Goal: Transaction & Acquisition: Purchase product/service

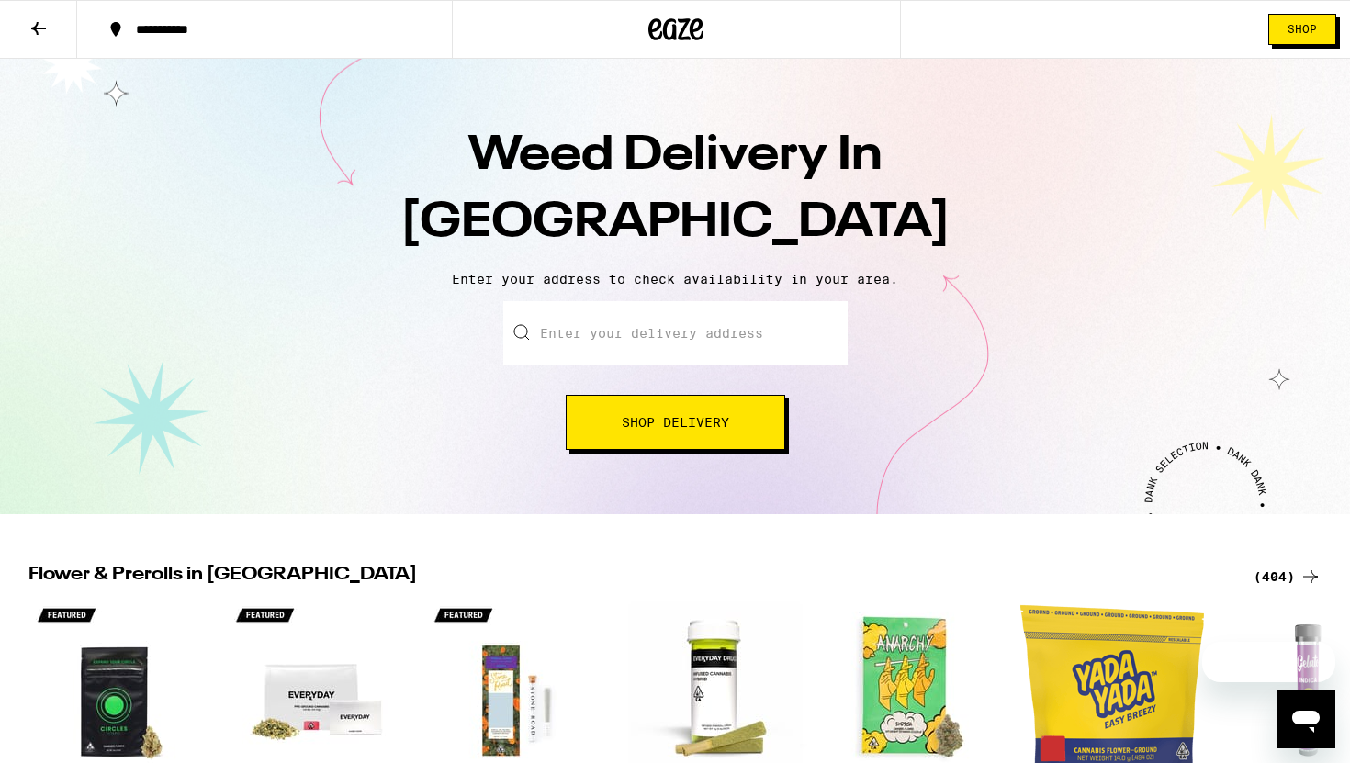
click at [670, 435] on button "Shop Delivery" at bounding box center [675, 422] width 219 height 55
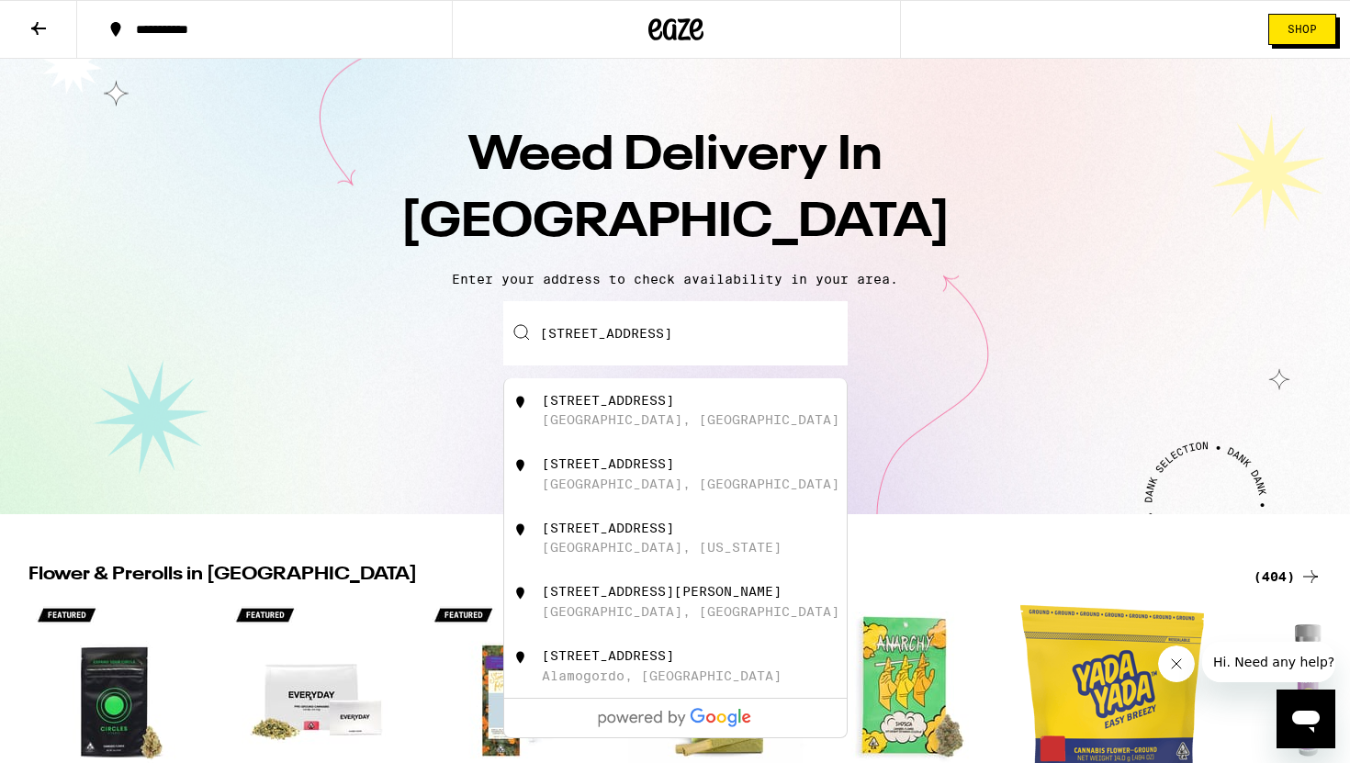
click at [690, 414] on div "[STREET_ADDRESS]" at bounding box center [706, 410] width 328 height 35
type input "[STREET_ADDRESS]"
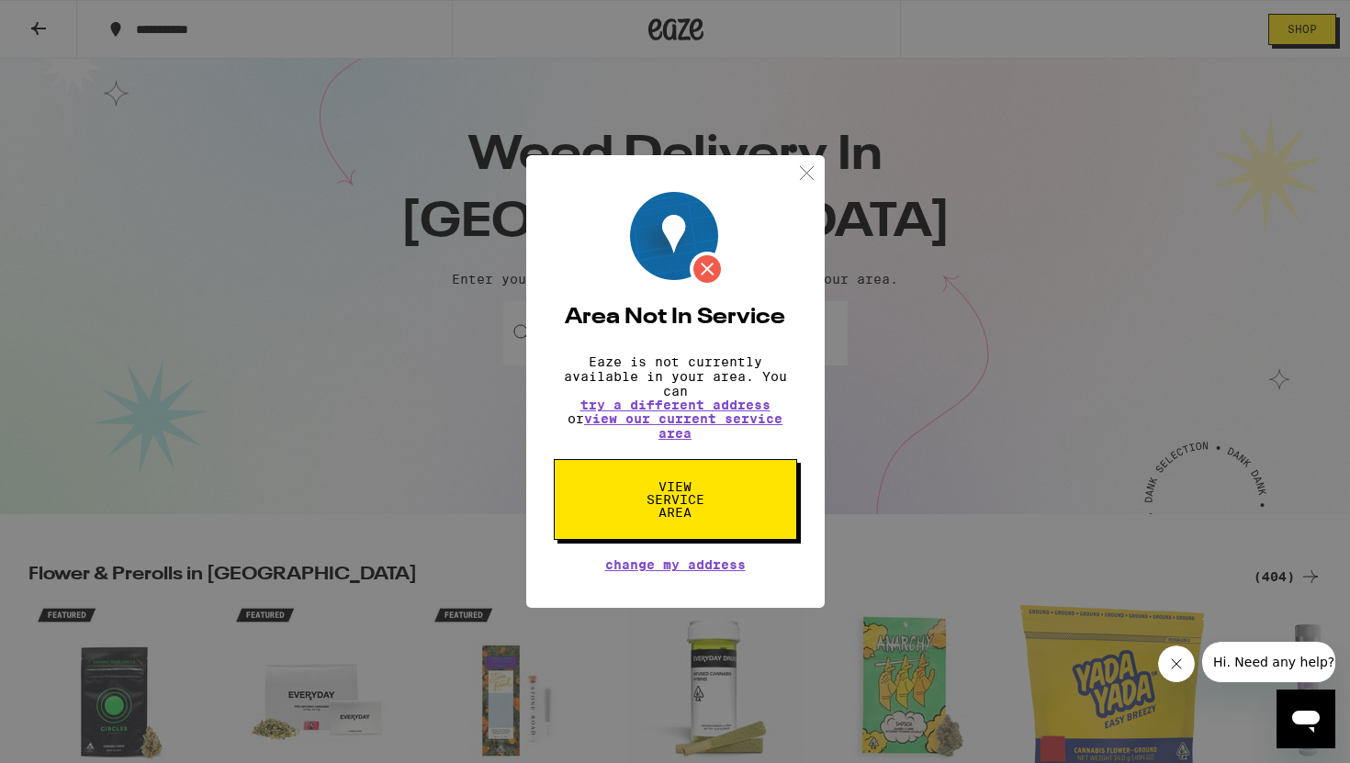
click at [689, 508] on span "View Service Area" at bounding box center [675, 499] width 95 height 39
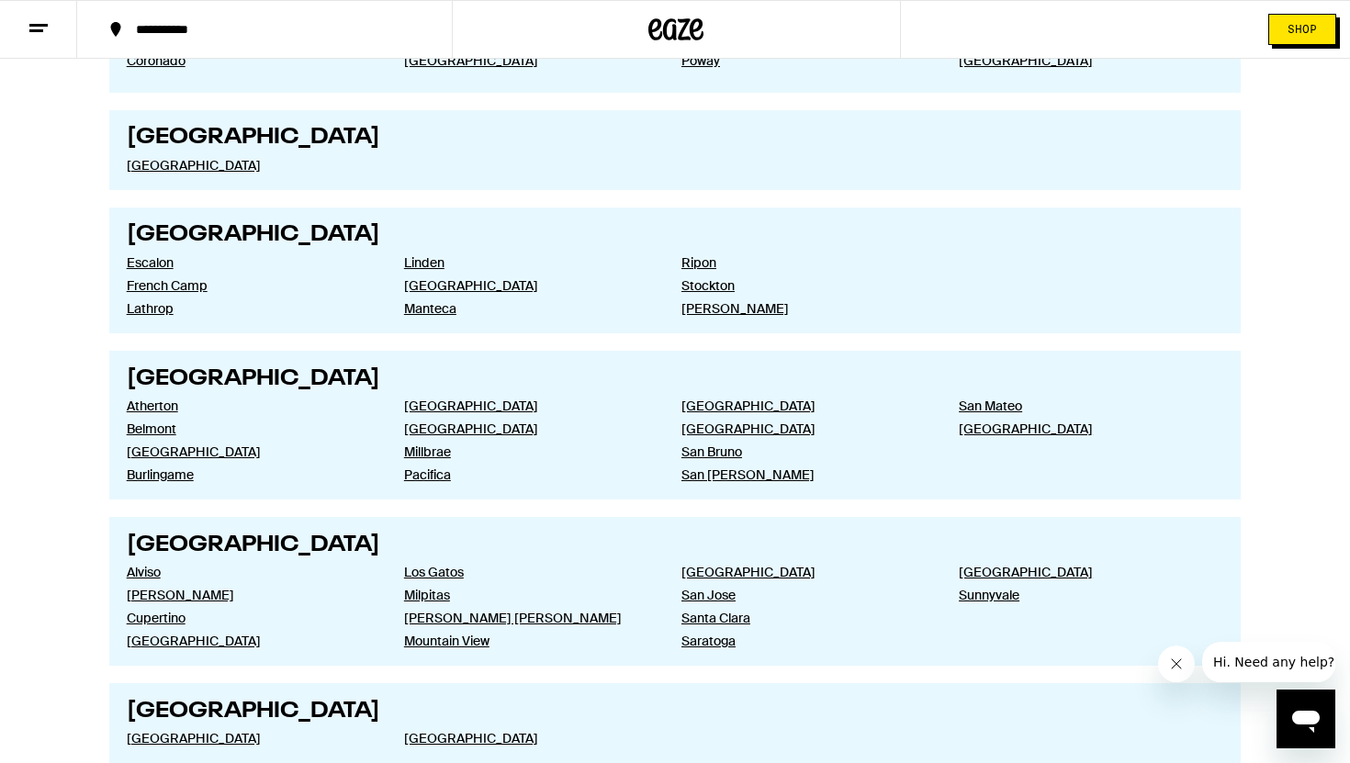
scroll to position [2756, 0]
click at [185, 173] on link "[GEOGRAPHIC_DATA]" at bounding box center [251, 164] width 248 height 17
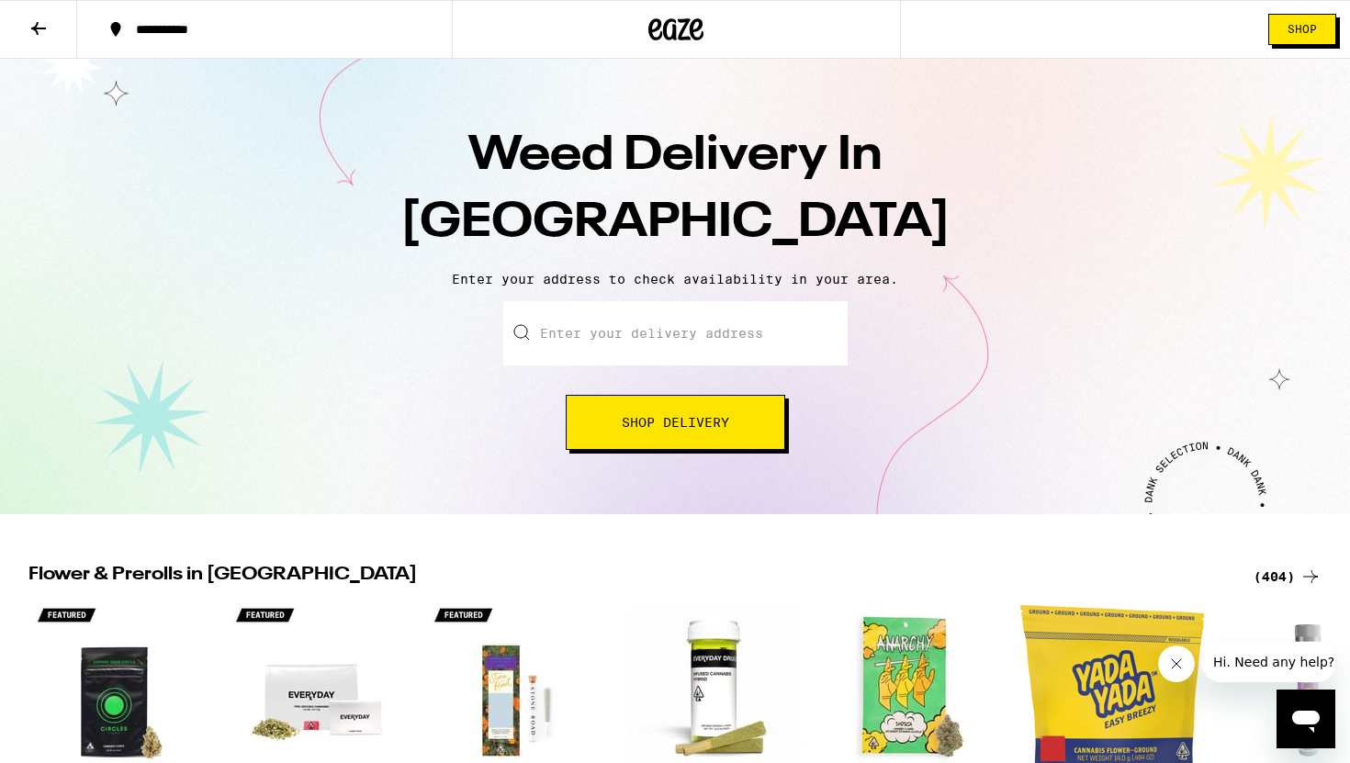
click at [715, 323] on input "Enter your delivery address" at bounding box center [675, 333] width 344 height 64
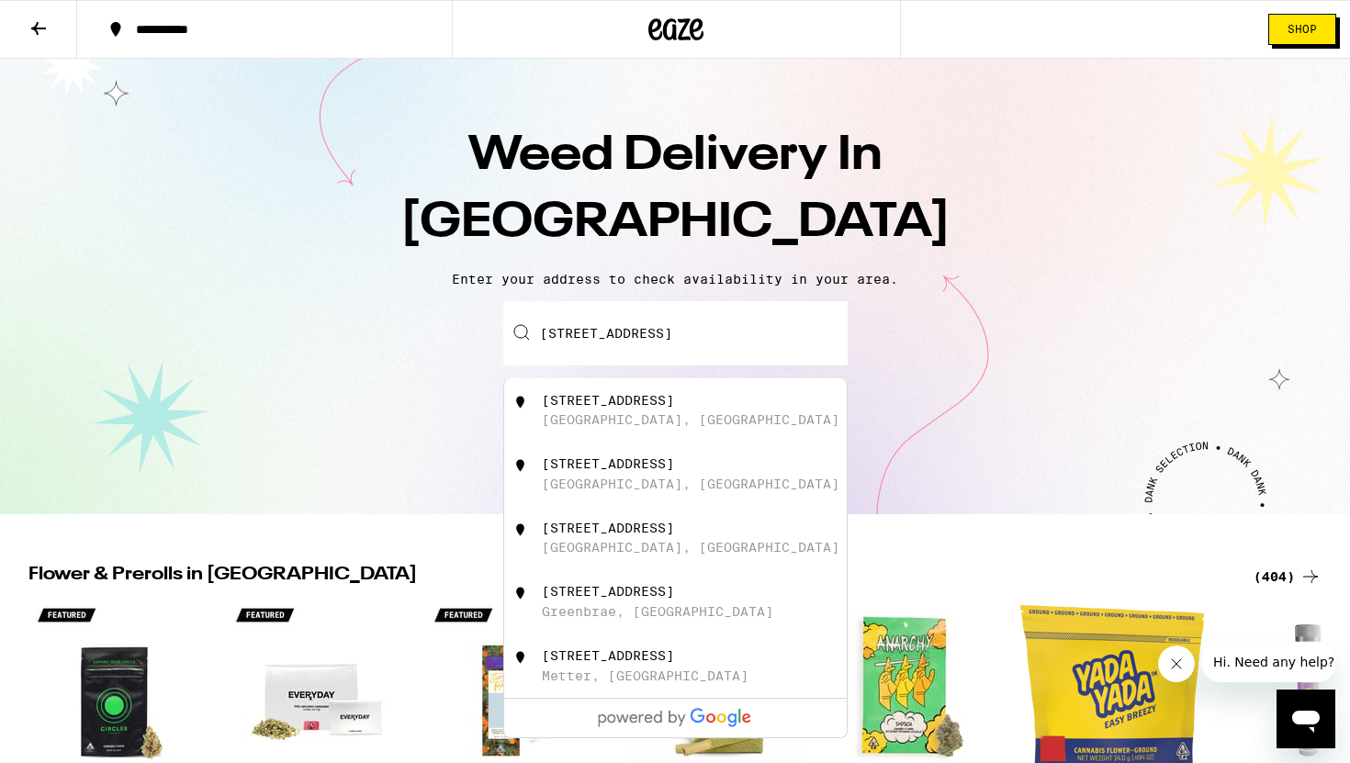
click at [738, 400] on div "[STREET_ADDRESS]" at bounding box center [706, 410] width 328 height 35
type input "[STREET_ADDRESS]"
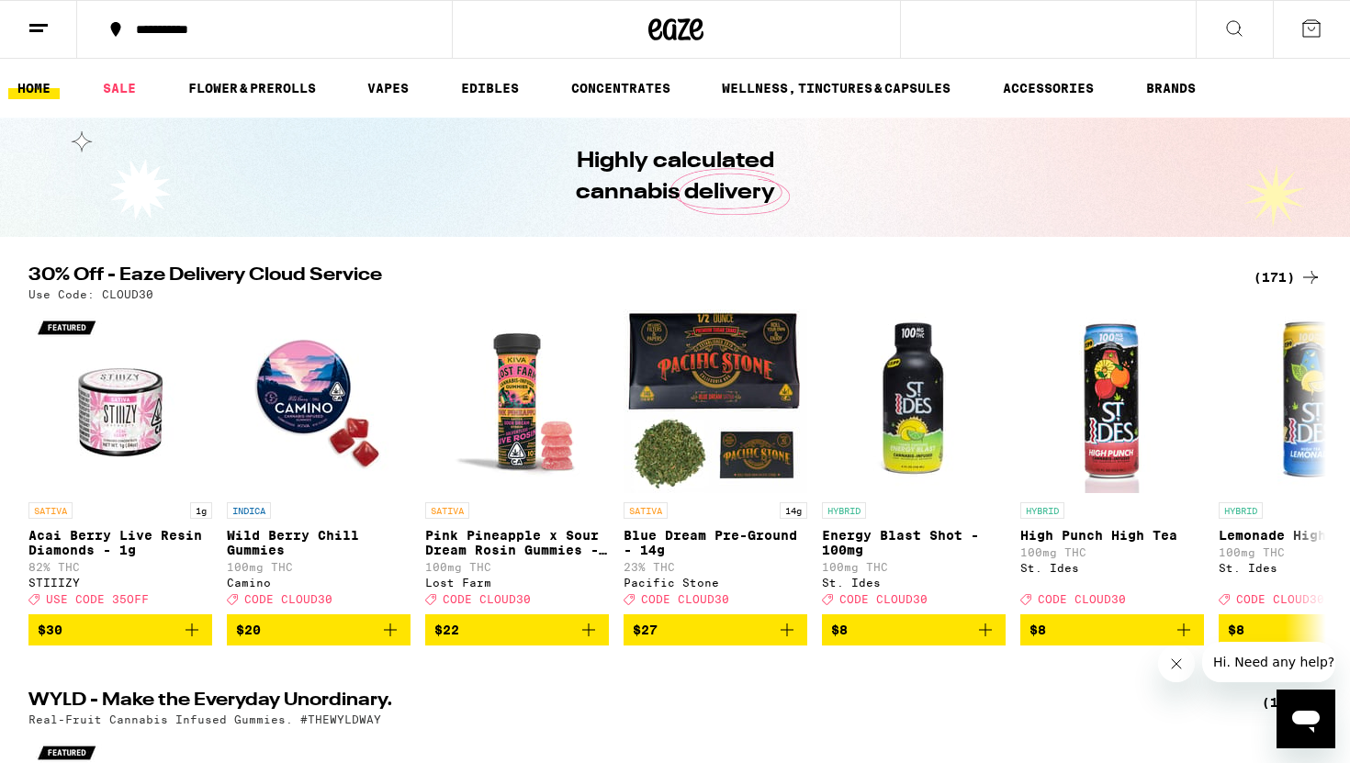
click at [1306, 39] on button at bounding box center [1310, 29] width 77 height 57
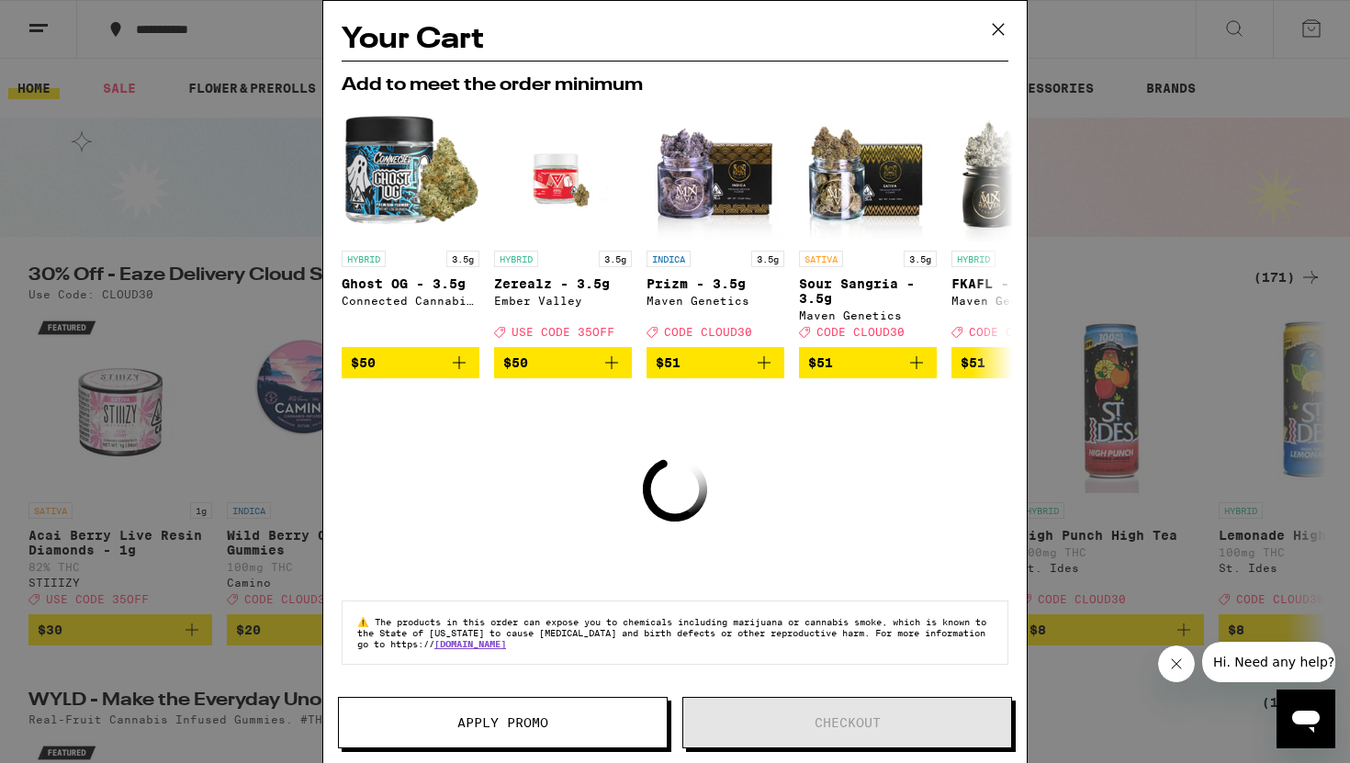
click at [996, 34] on icon at bounding box center [998, 30] width 28 height 28
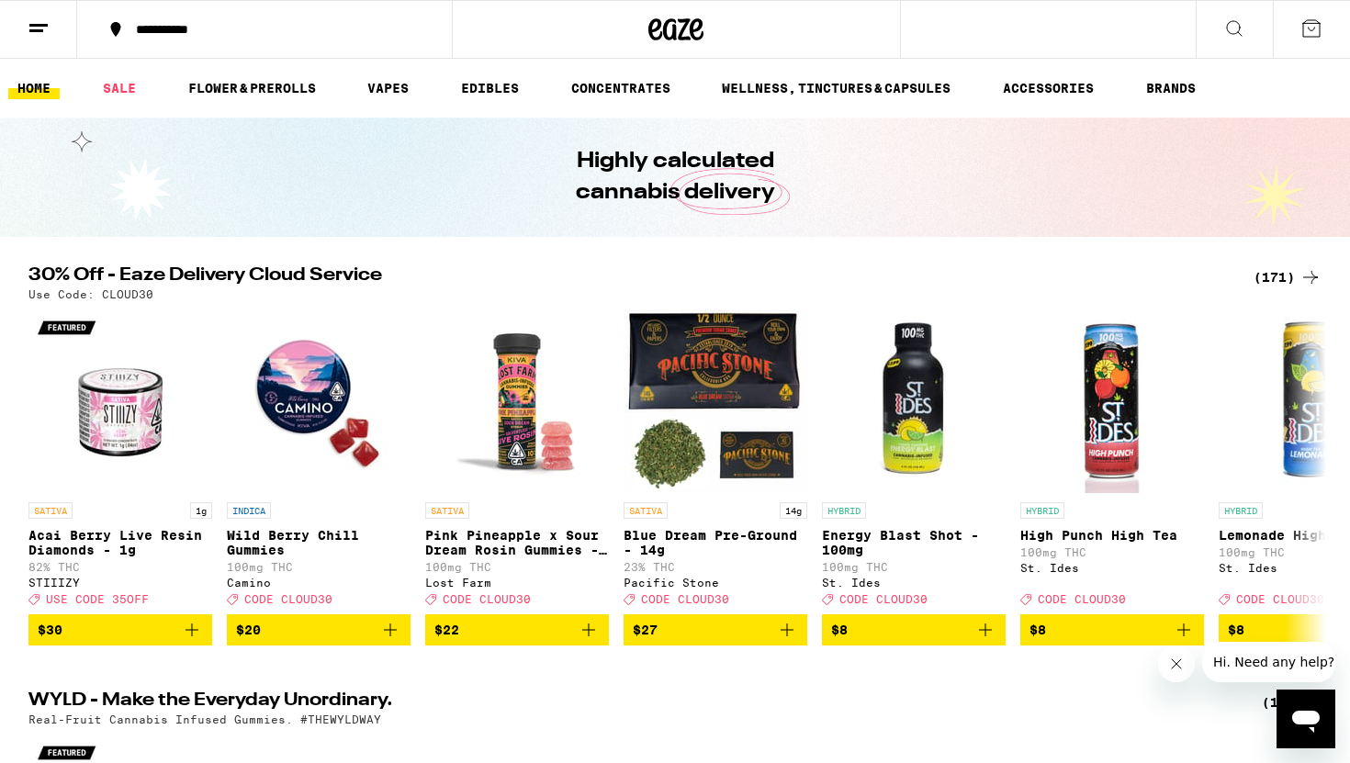
click at [37, 42] on button at bounding box center [38, 30] width 77 height 58
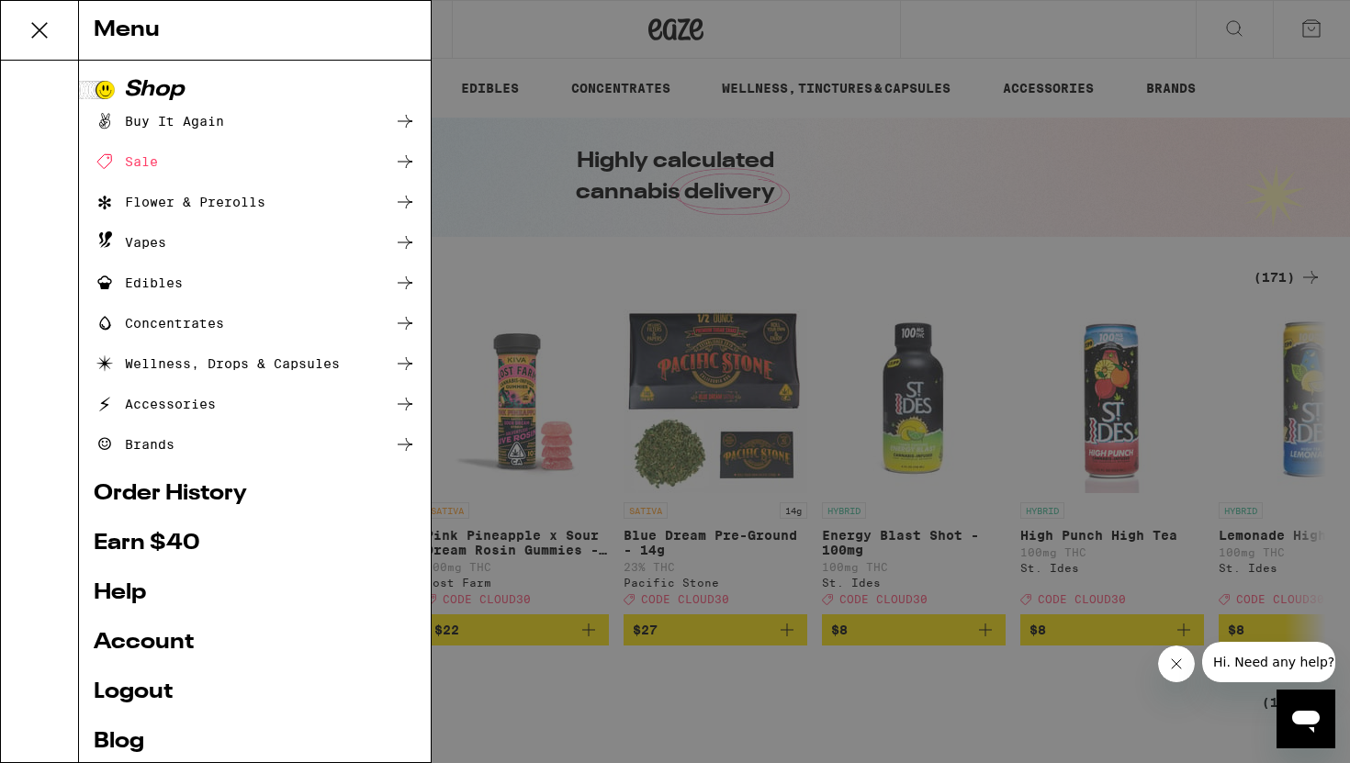
scroll to position [81, 0]
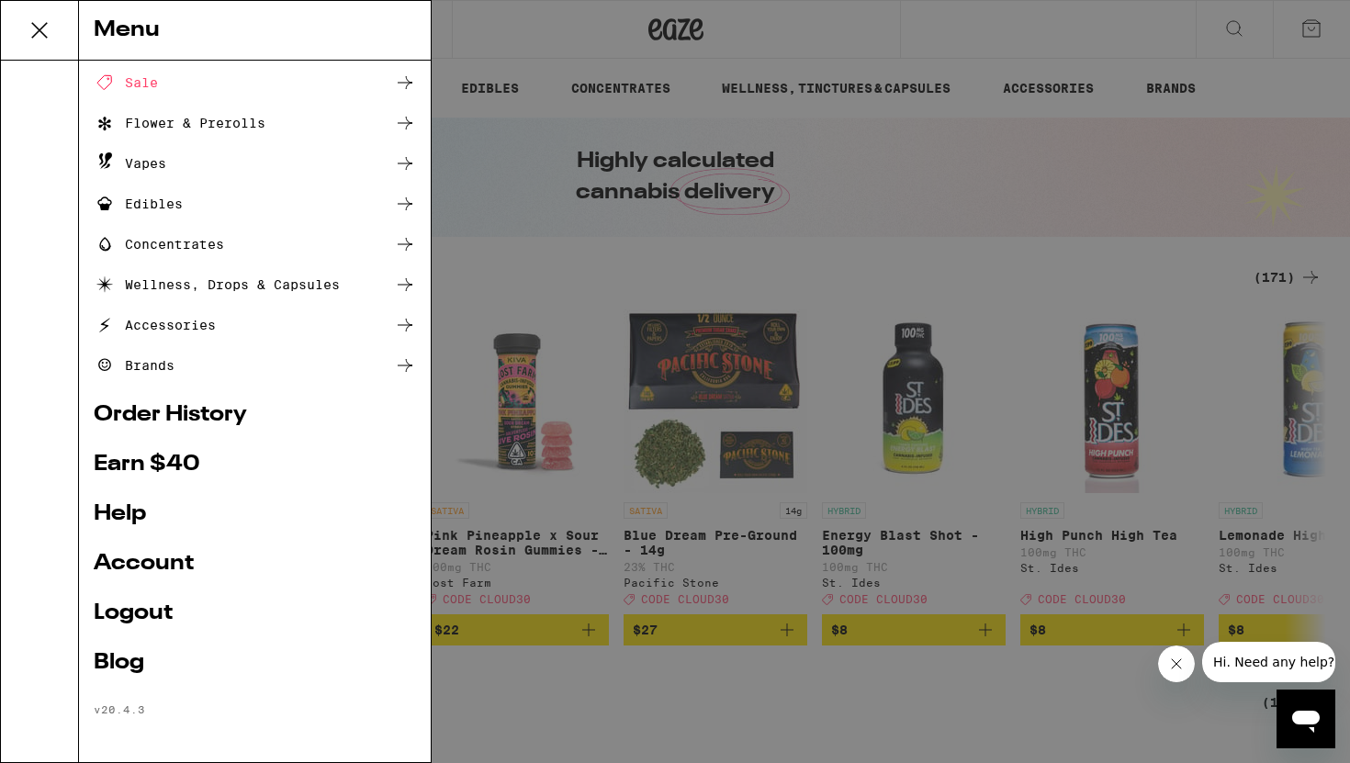
click at [136, 555] on link "Account" at bounding box center [255, 564] width 322 height 22
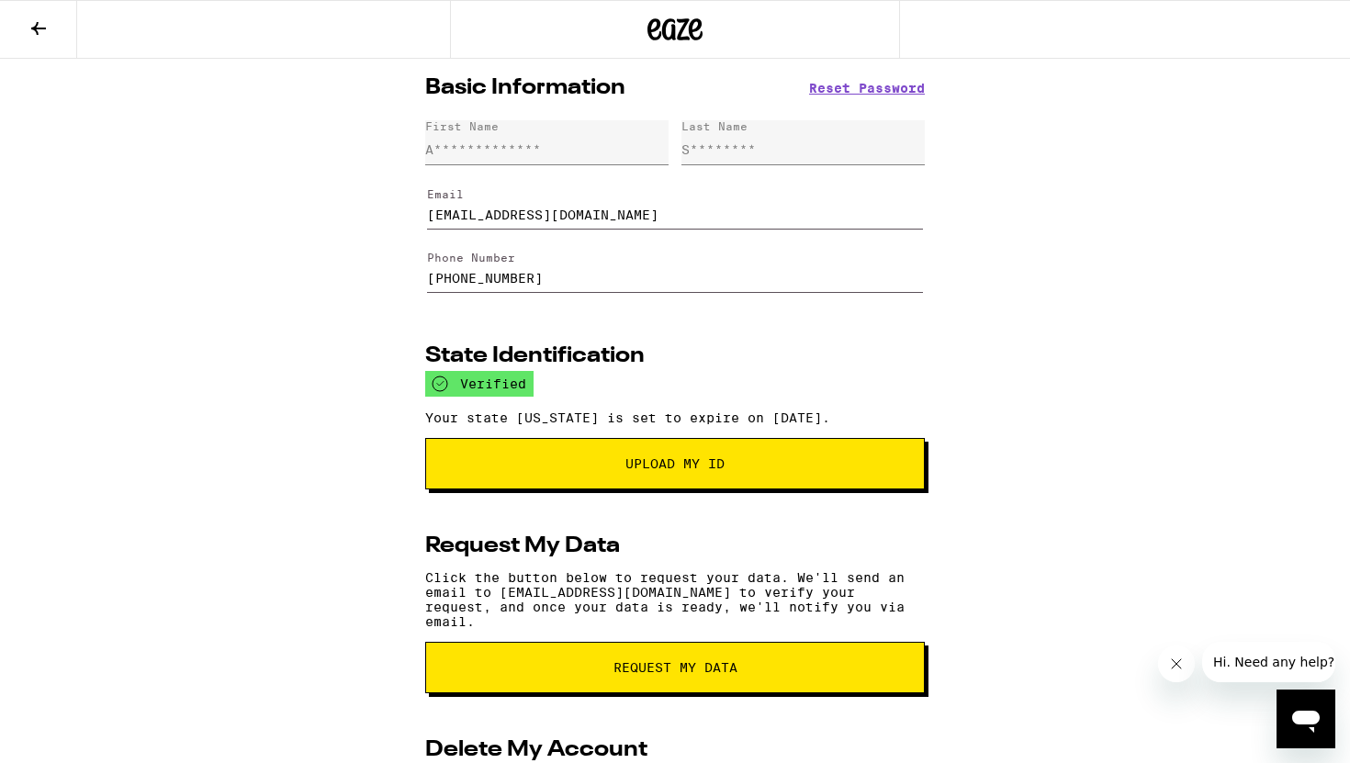
click at [17, 22] on button at bounding box center [38, 30] width 77 height 58
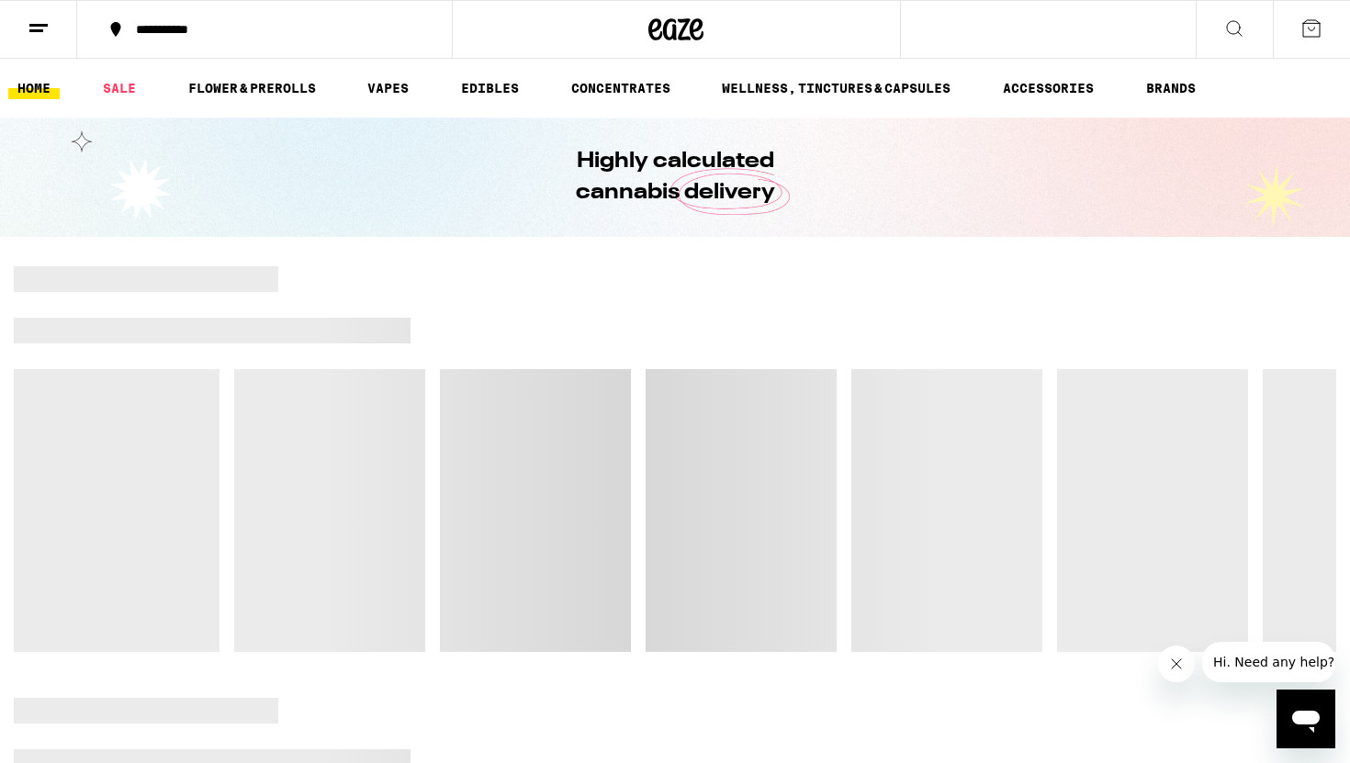
click at [37, 34] on icon at bounding box center [39, 28] width 22 height 22
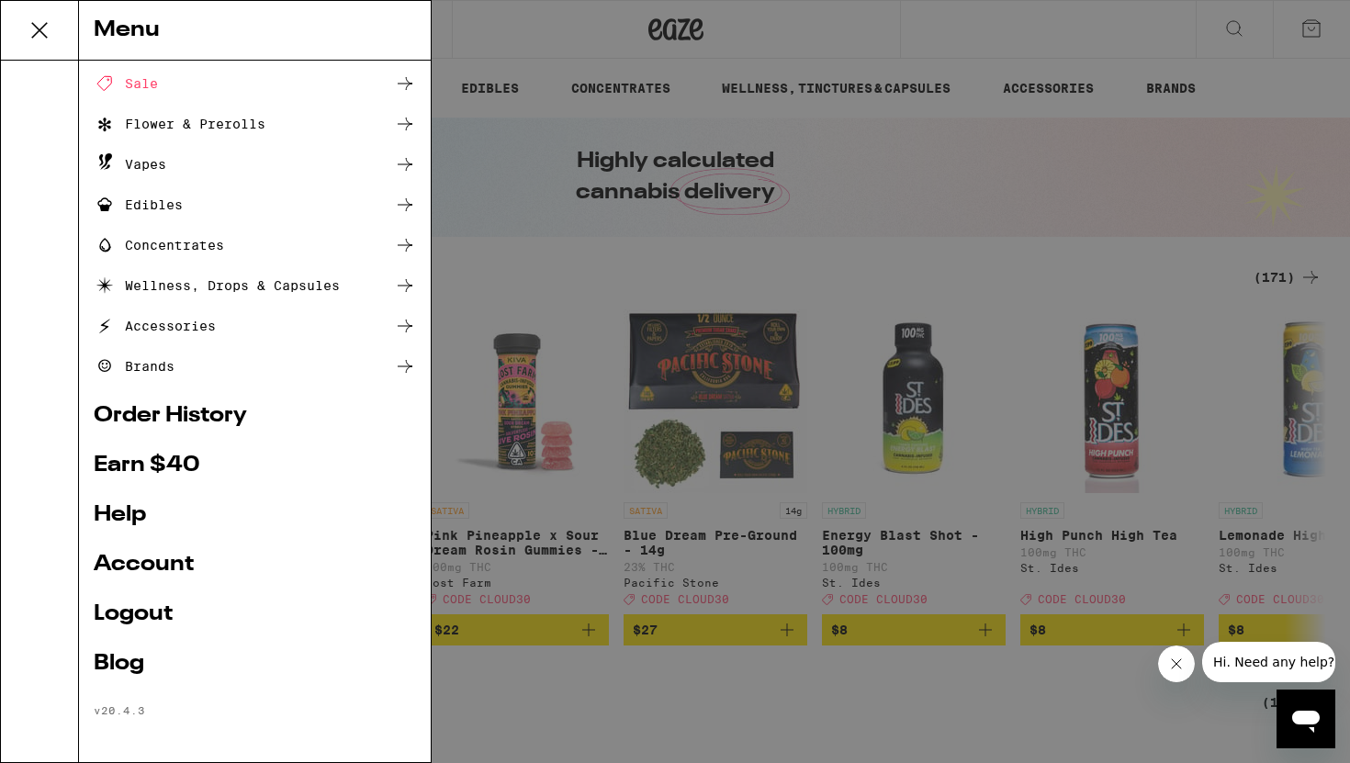
click at [180, 413] on link "Order History" at bounding box center [255, 416] width 322 height 22
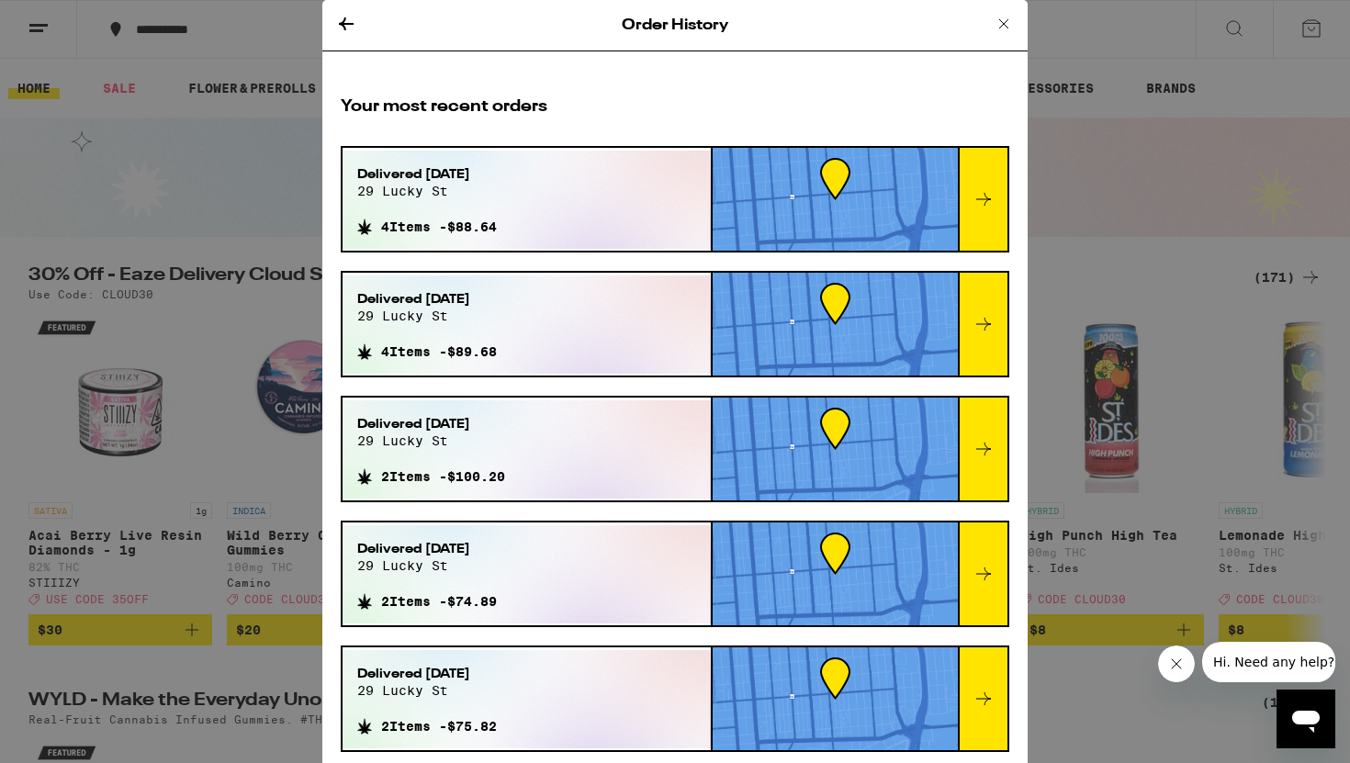
click at [997, 30] on icon at bounding box center [1003, 24] width 22 height 22
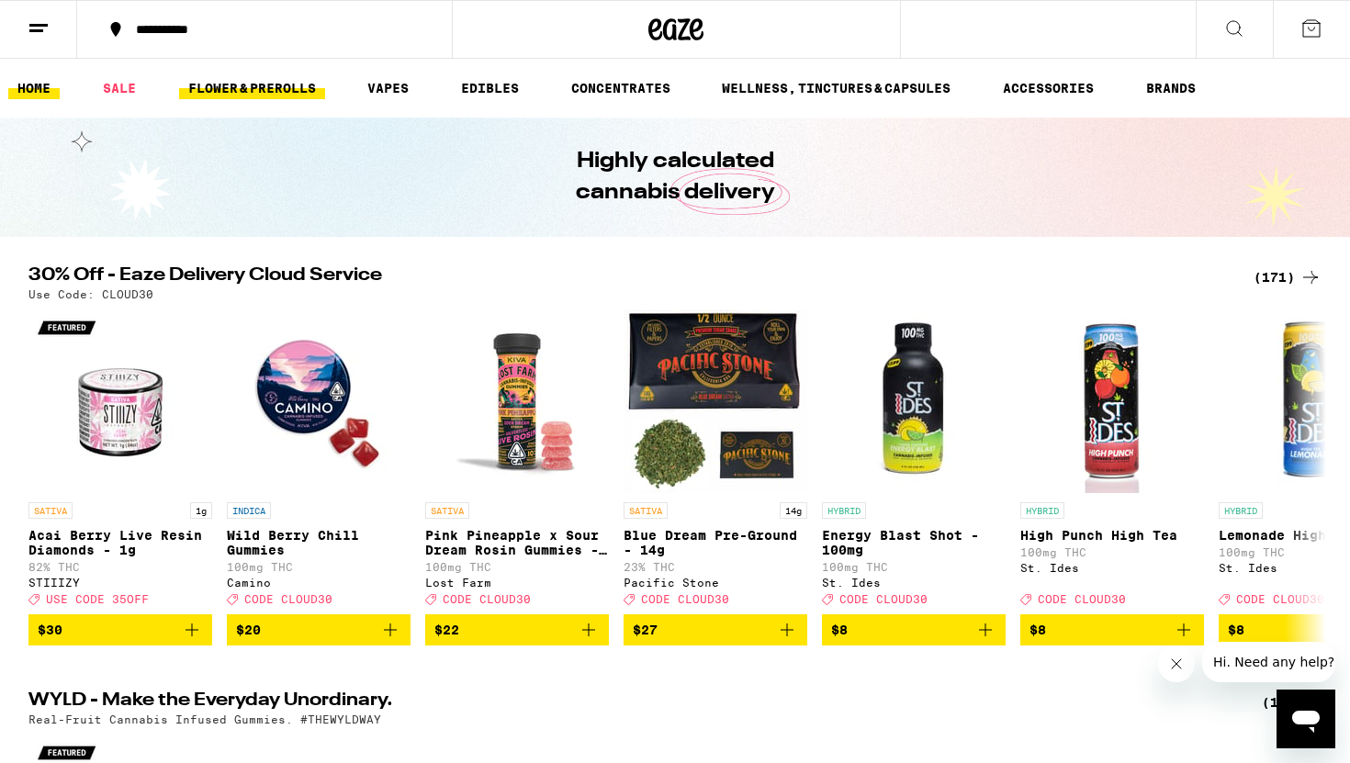
click at [234, 83] on link "FLOWER & PREROLLS" at bounding box center [252, 88] width 146 height 22
click at [229, 96] on link "FLOWER & PREROLLS" at bounding box center [252, 88] width 146 height 22
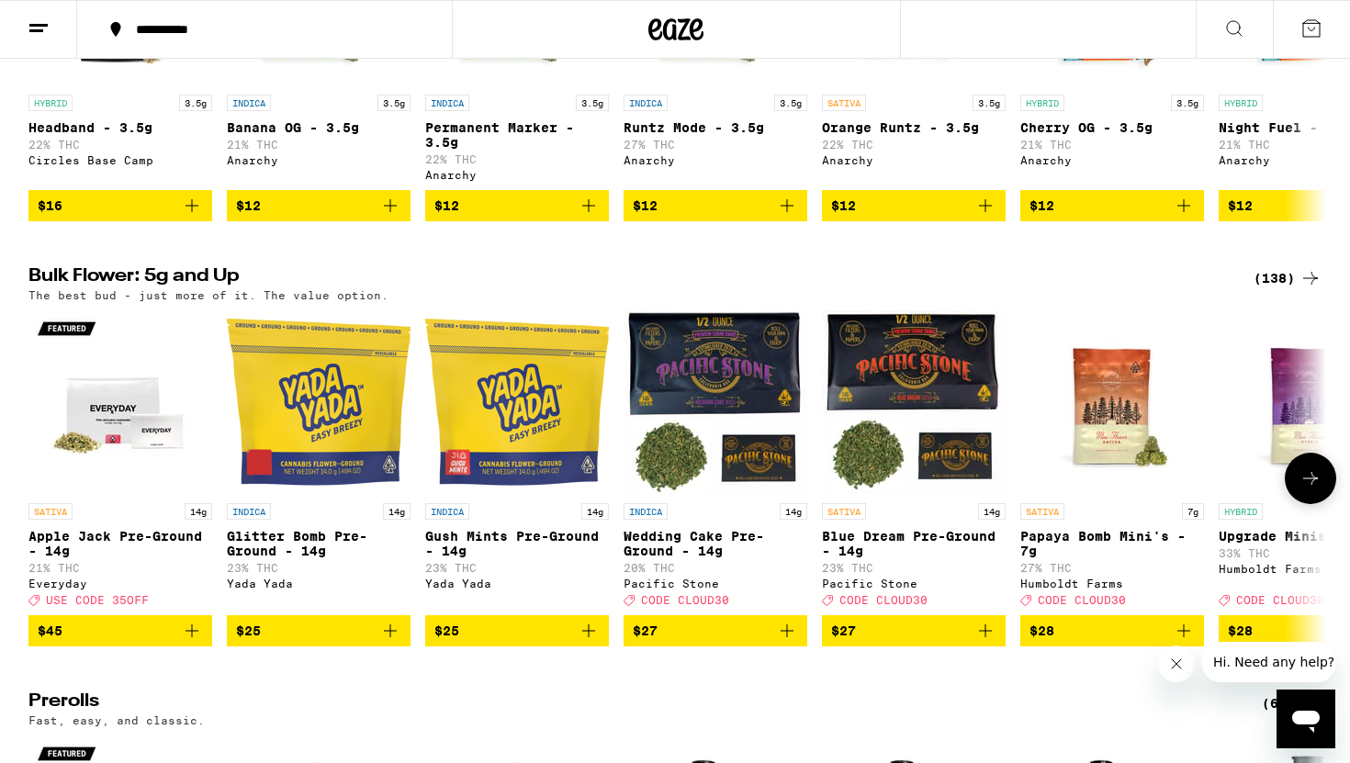
scroll to position [420, 0]
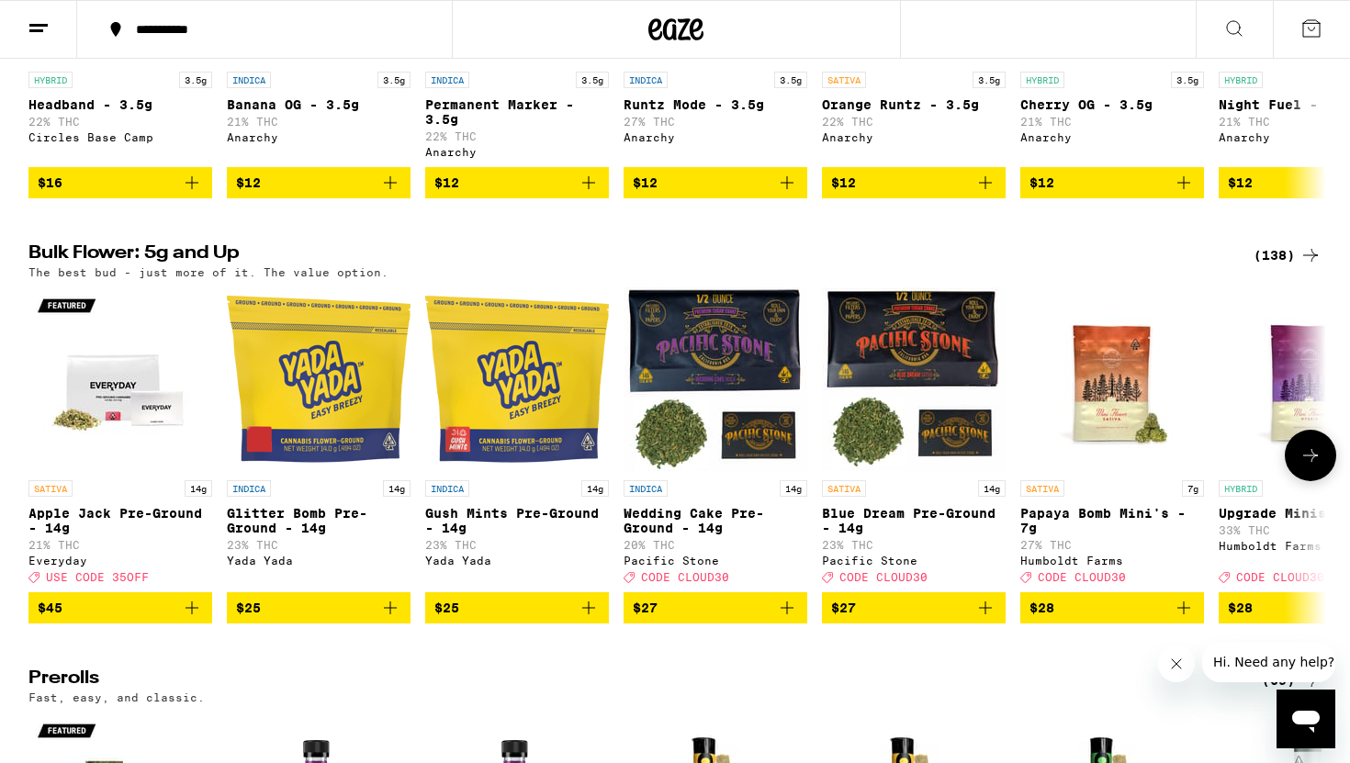
click at [1299, 466] on icon at bounding box center [1310, 455] width 22 height 22
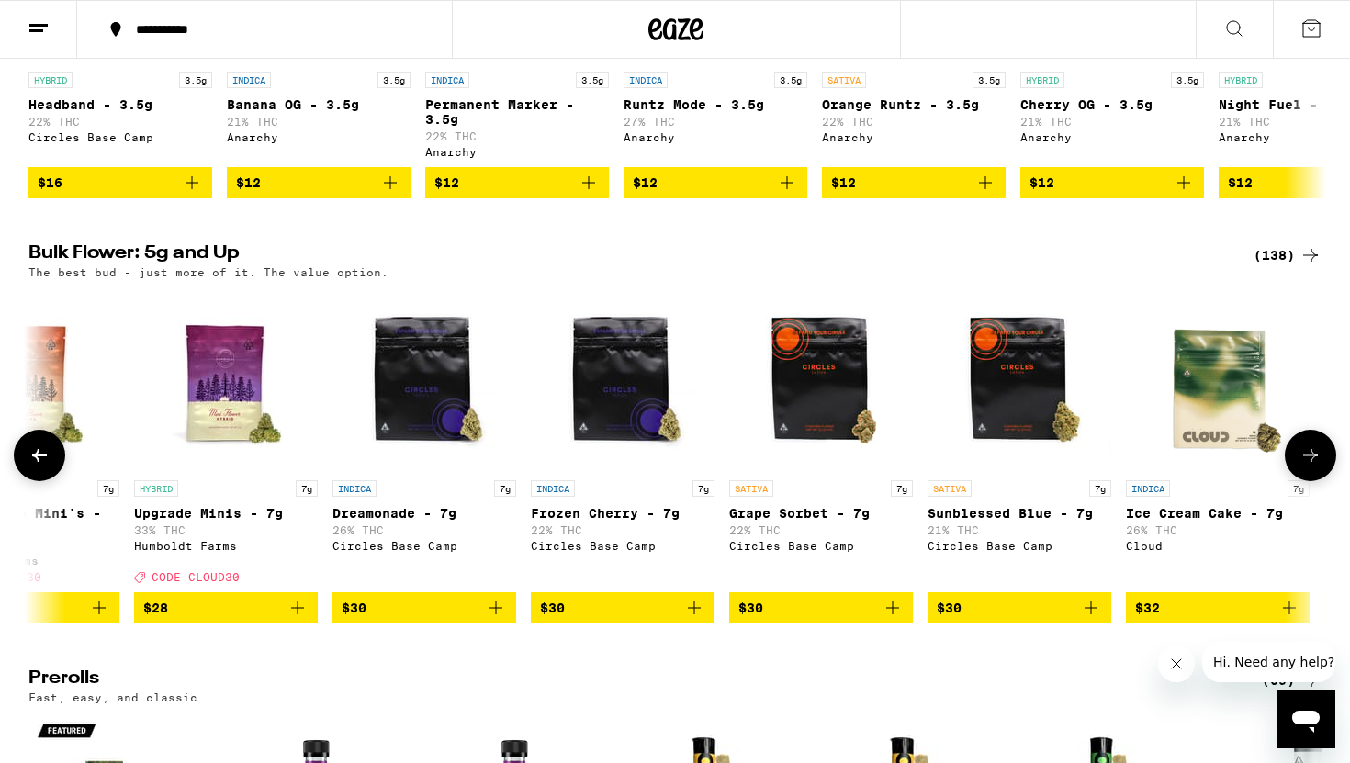
scroll to position [0, 1093]
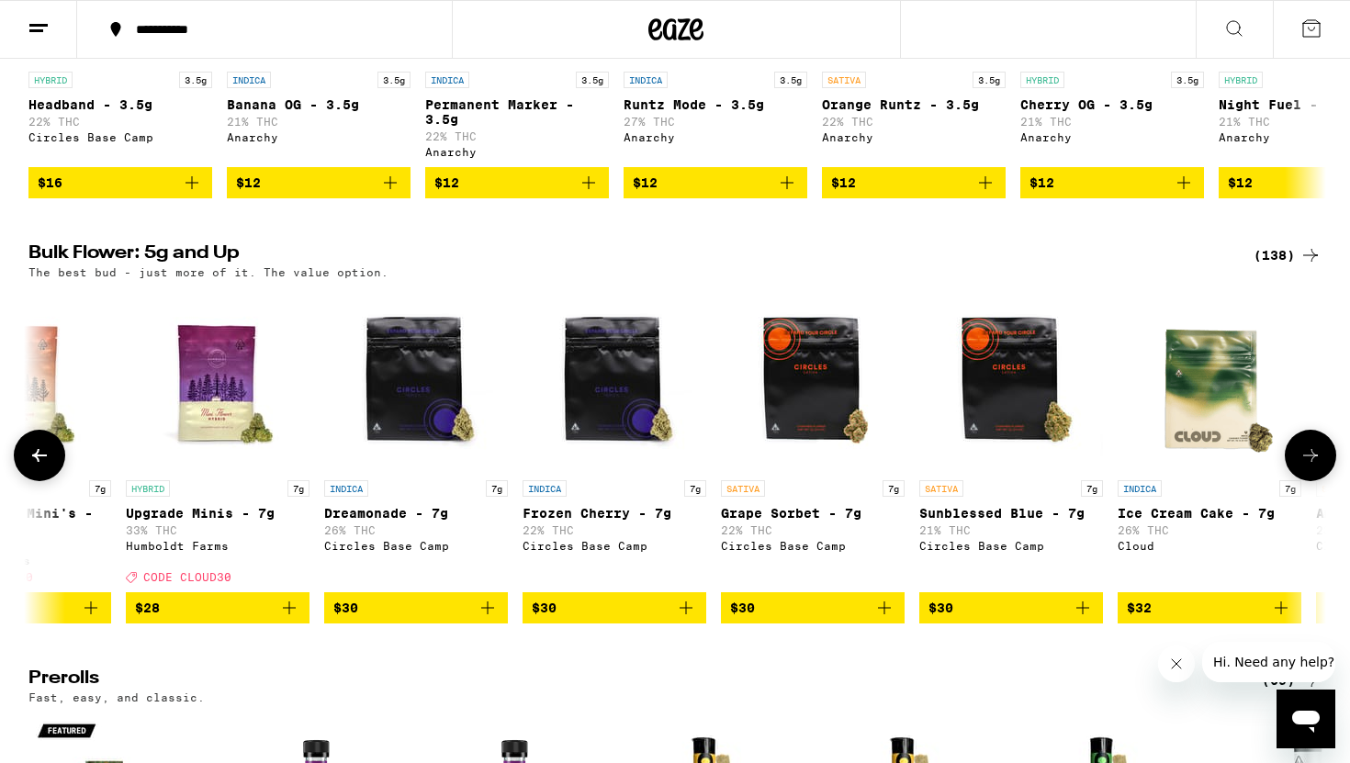
click at [1299, 466] on icon at bounding box center [1310, 455] width 22 height 22
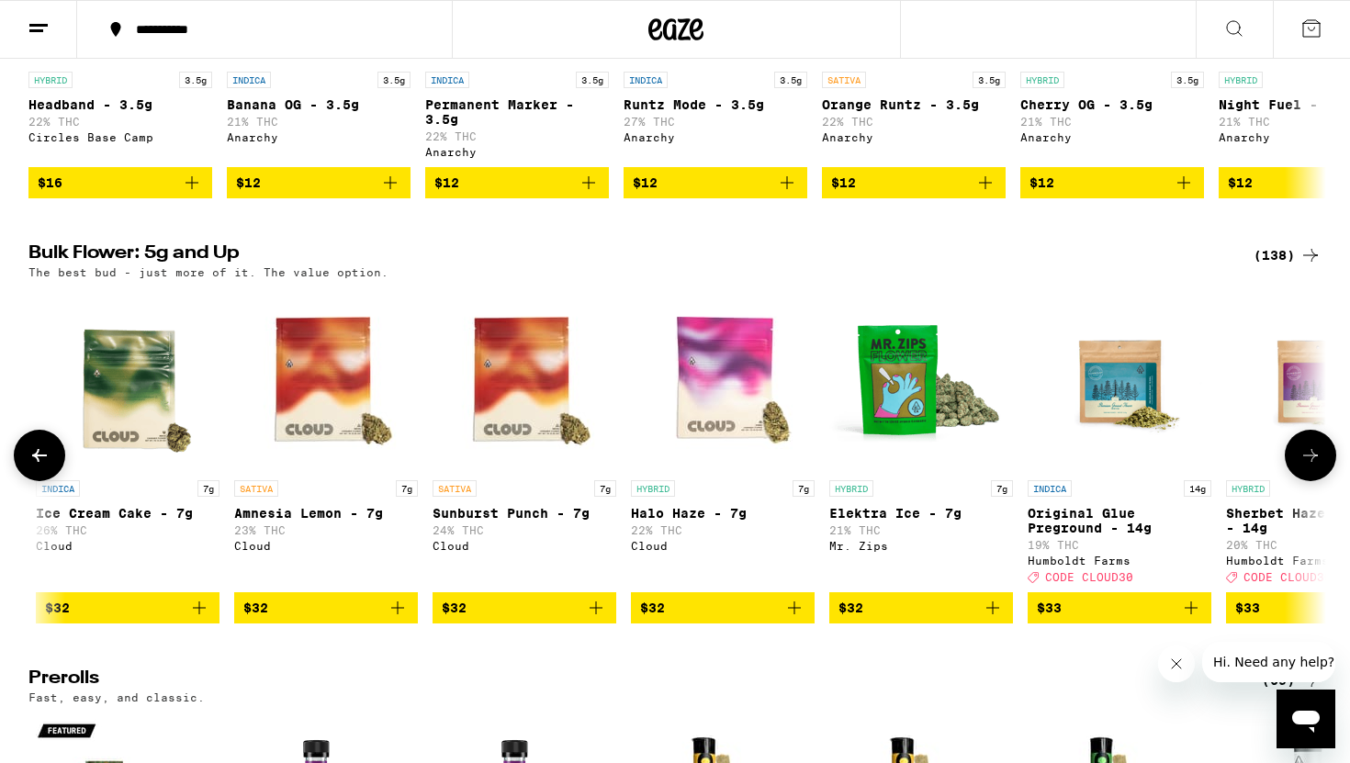
scroll to position [0, 2185]
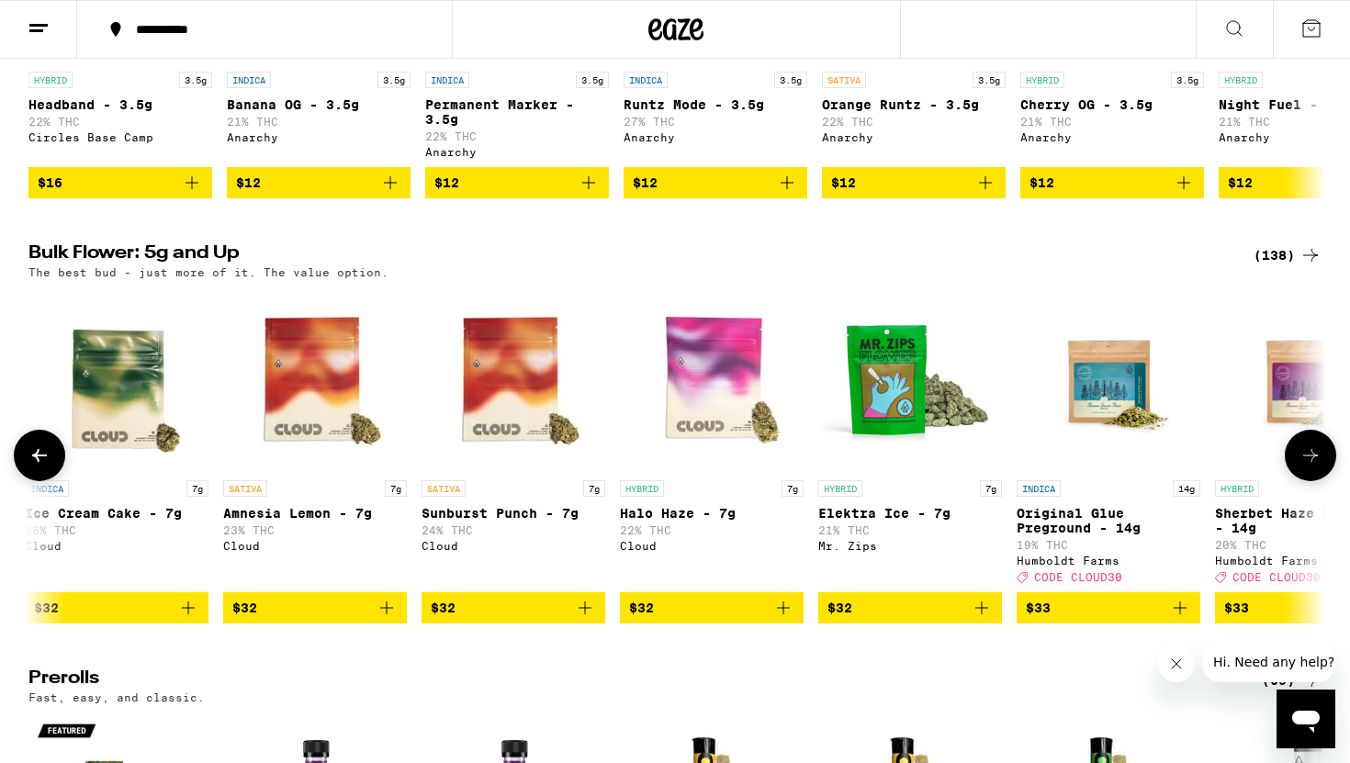
click at [1299, 466] on icon at bounding box center [1310, 455] width 22 height 22
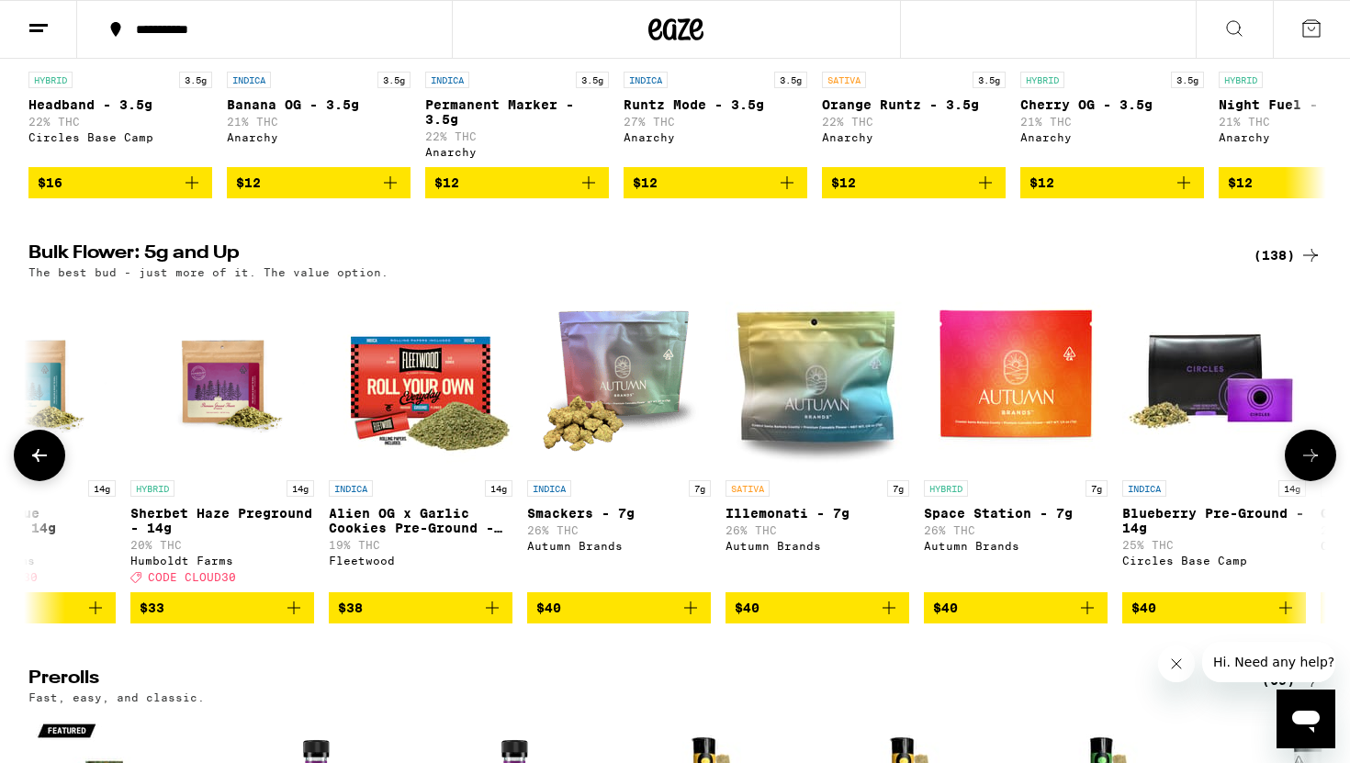
scroll to position [0, 3278]
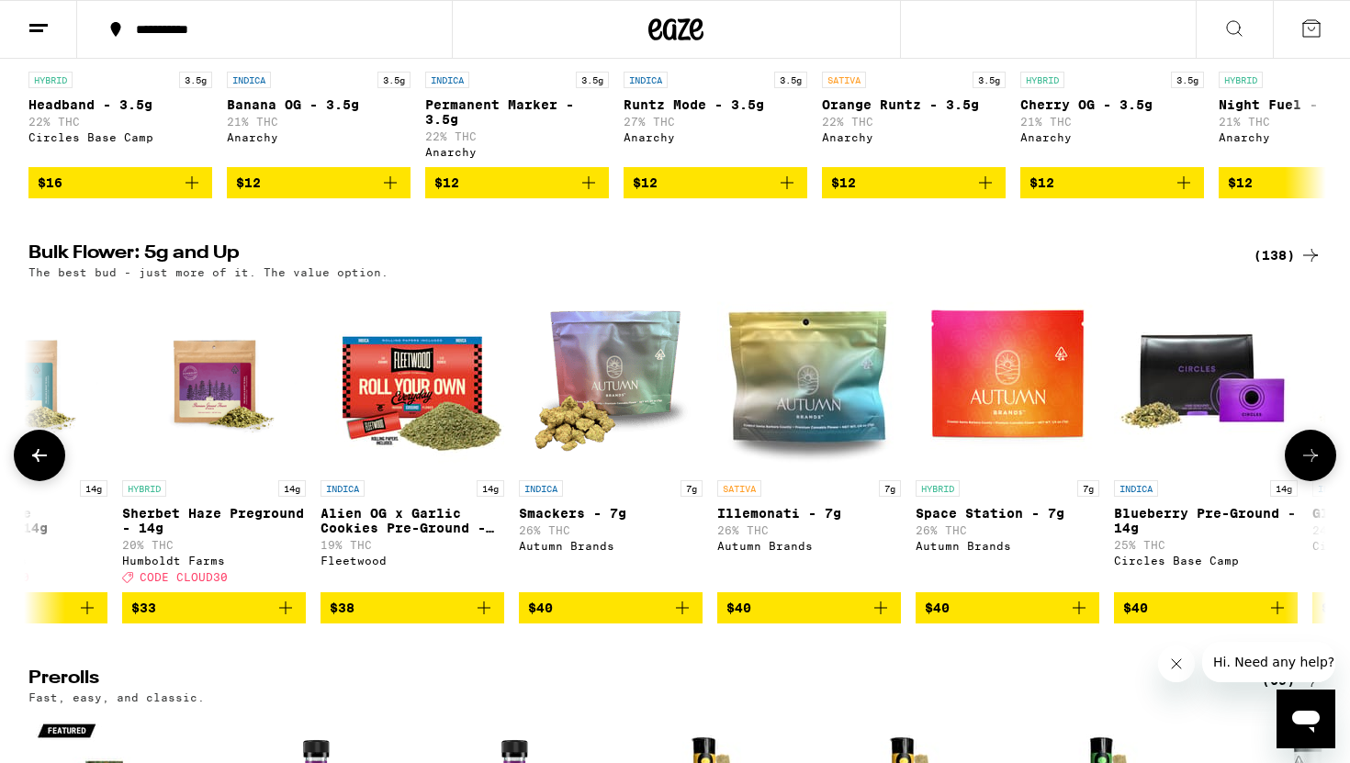
click at [1299, 466] on icon at bounding box center [1310, 455] width 22 height 22
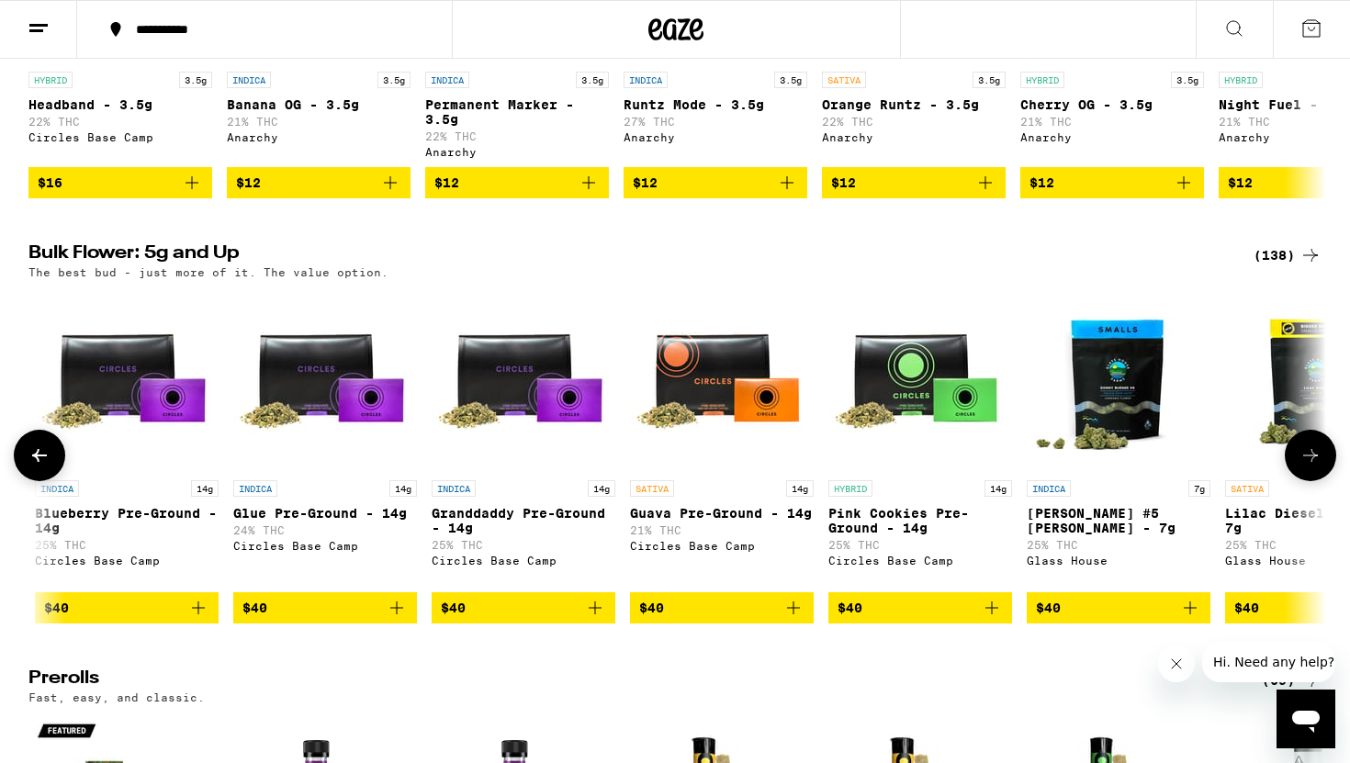
scroll to position [0, 4370]
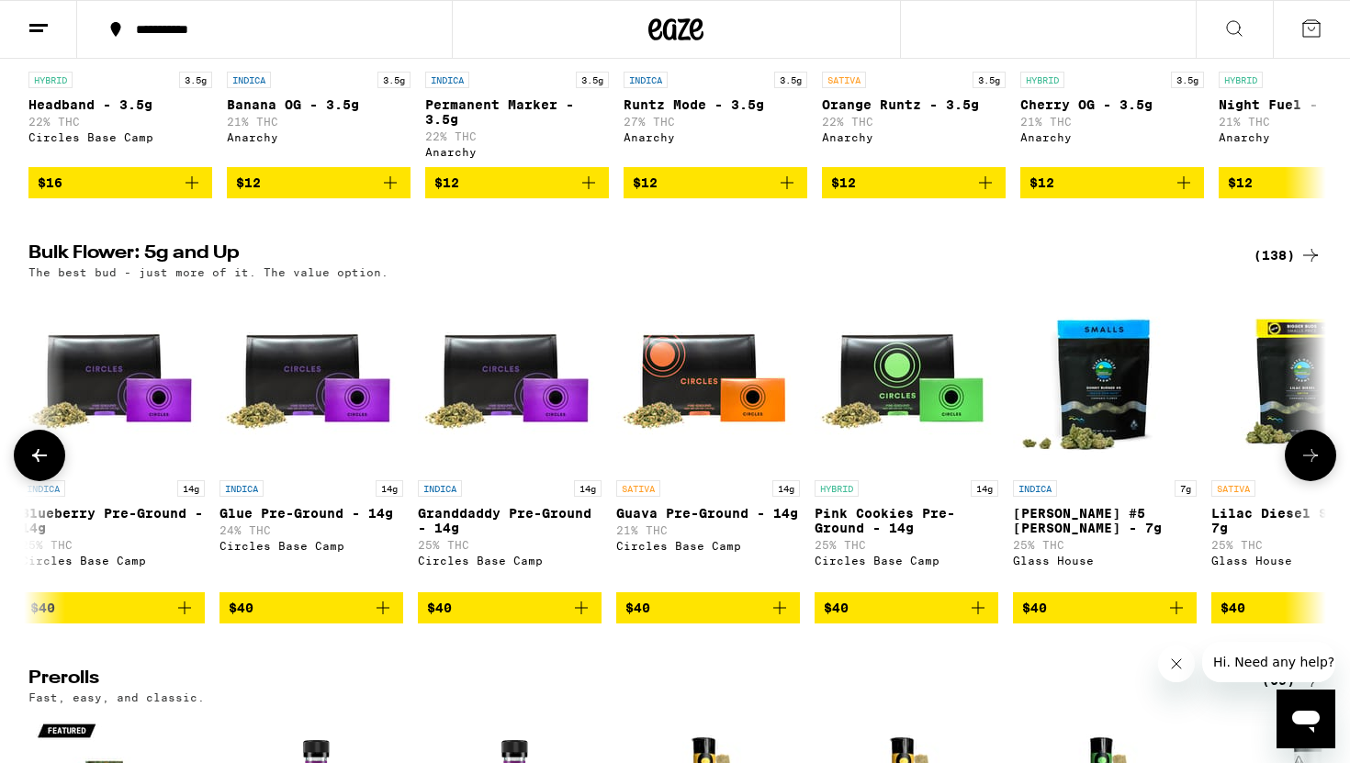
click at [1299, 466] on icon at bounding box center [1310, 455] width 22 height 22
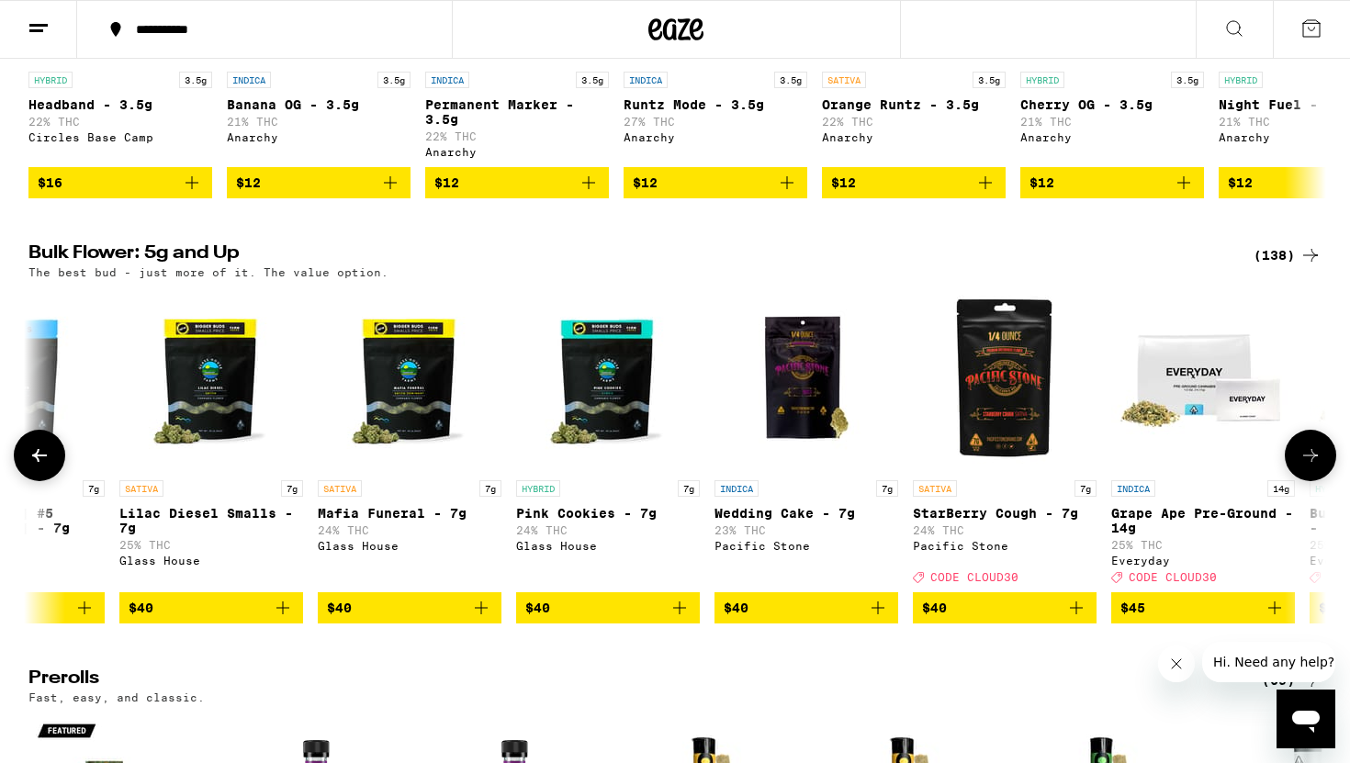
scroll to position [0, 5463]
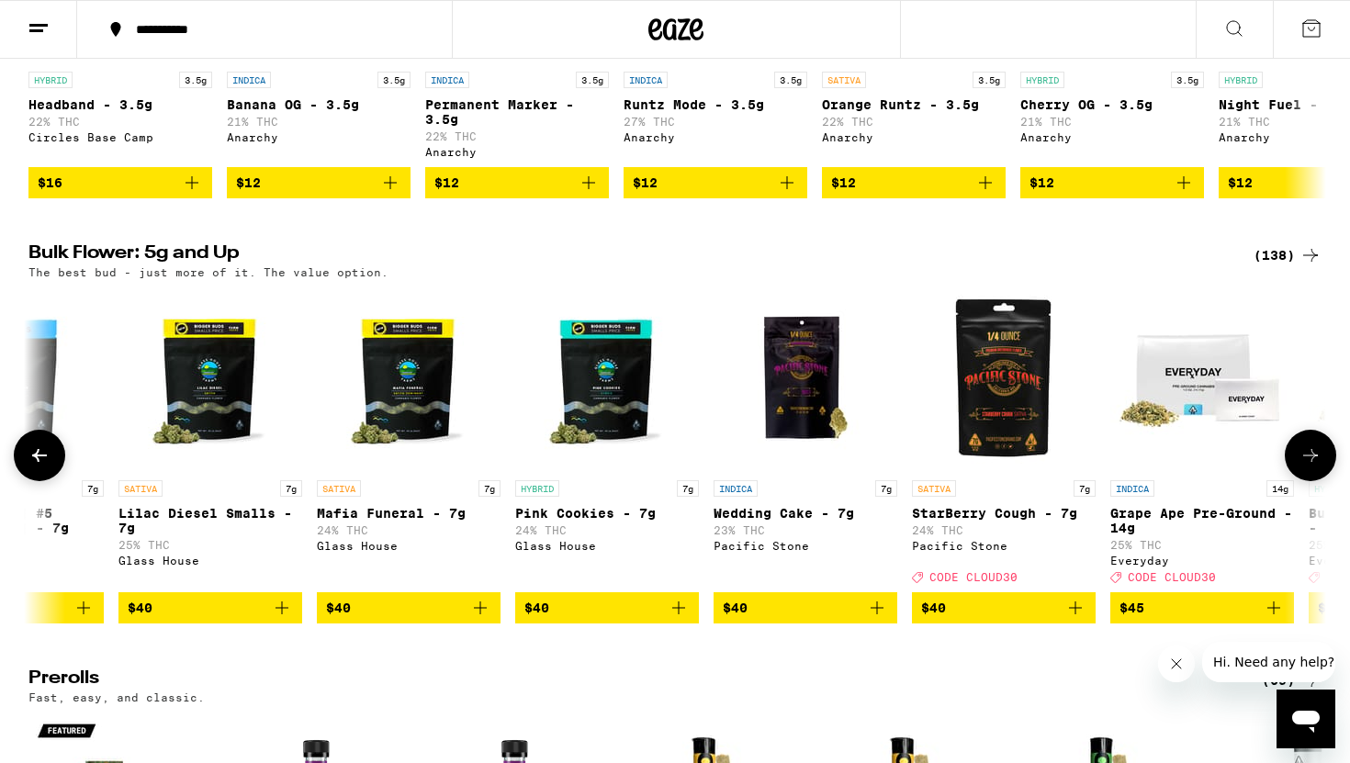
click at [1299, 466] on icon at bounding box center [1310, 455] width 22 height 22
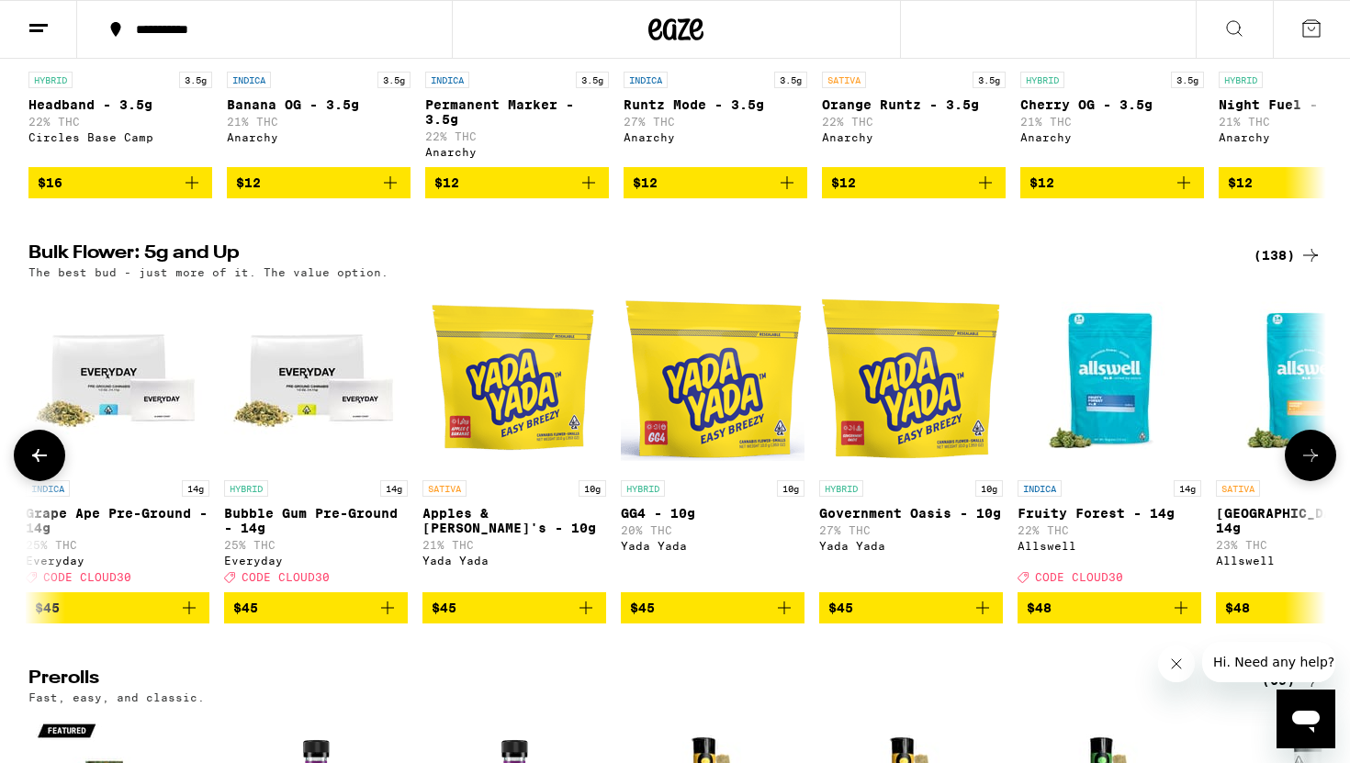
scroll to position [0, 6555]
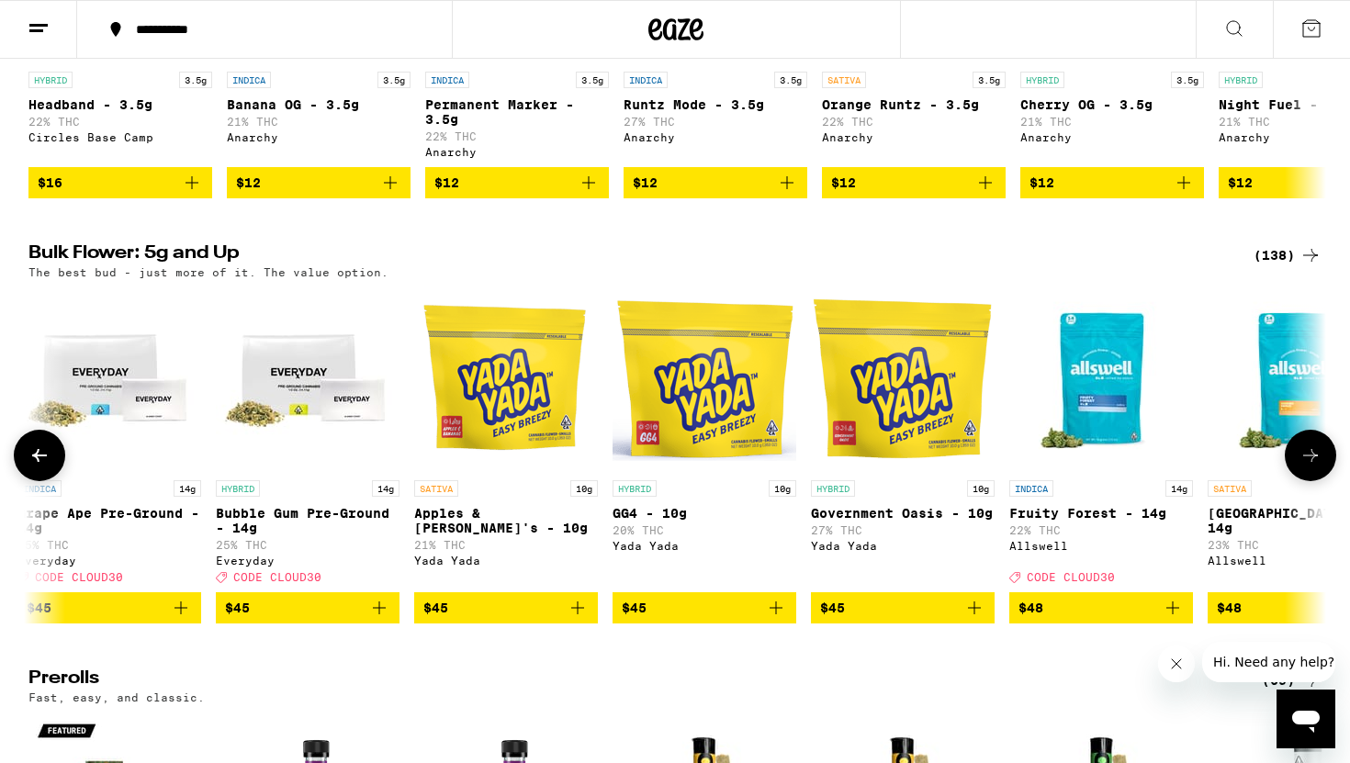
click at [1318, 481] on button at bounding box center [1309, 455] width 51 height 51
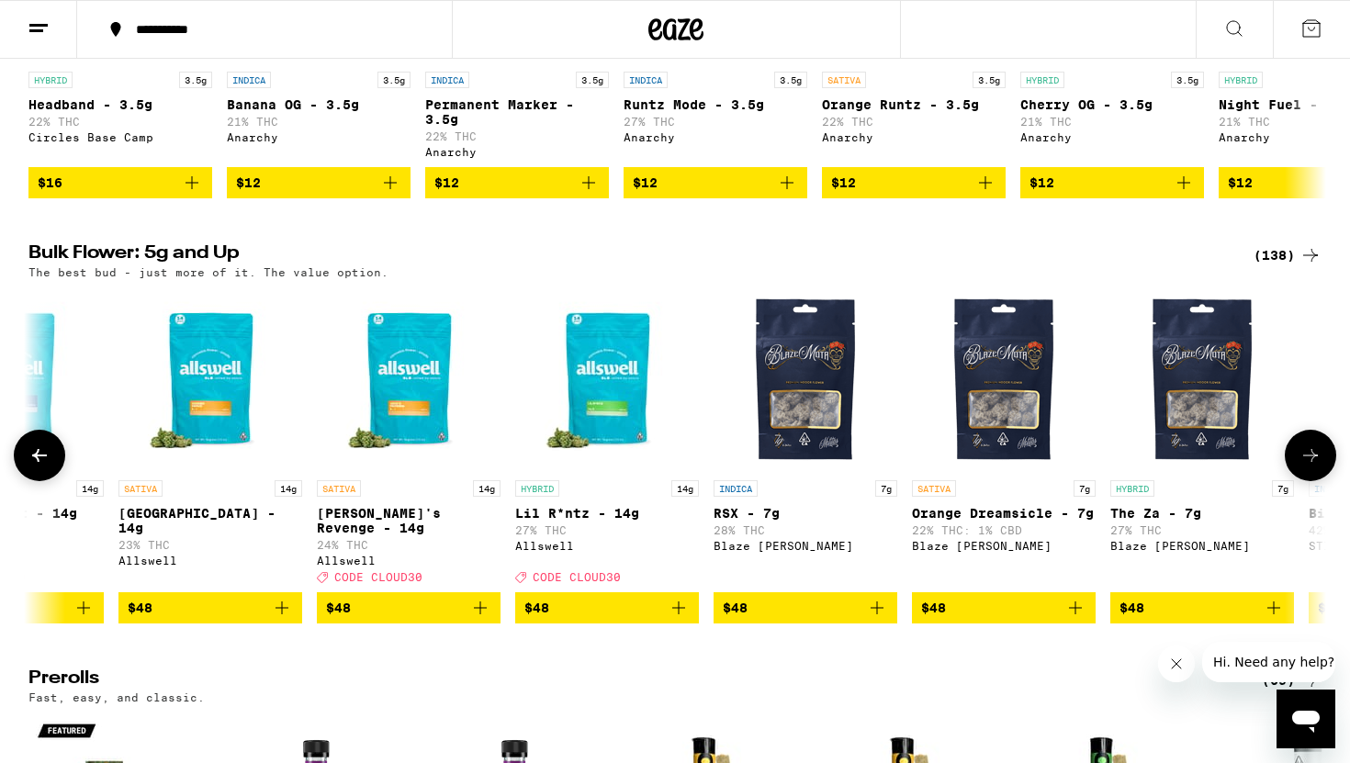
scroll to position [0, 7648]
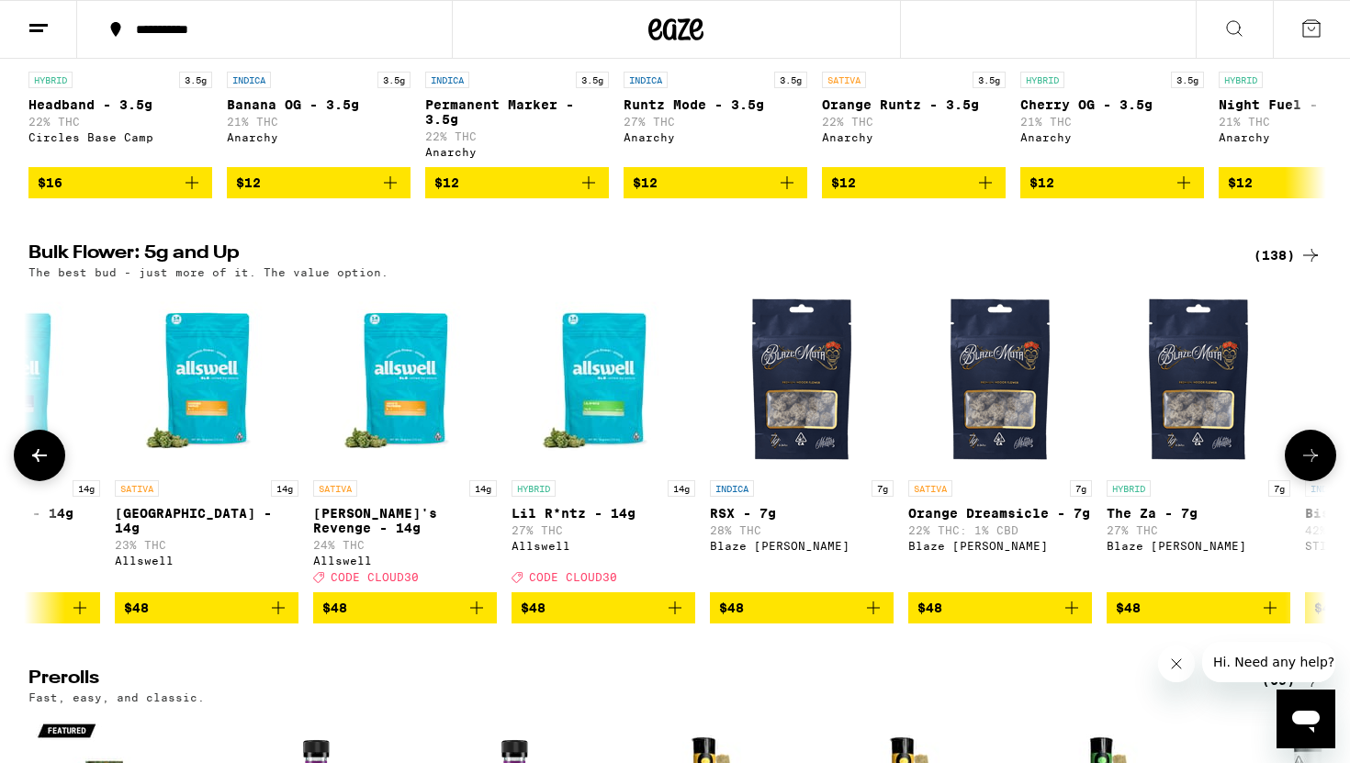
click at [1319, 481] on button at bounding box center [1309, 455] width 51 height 51
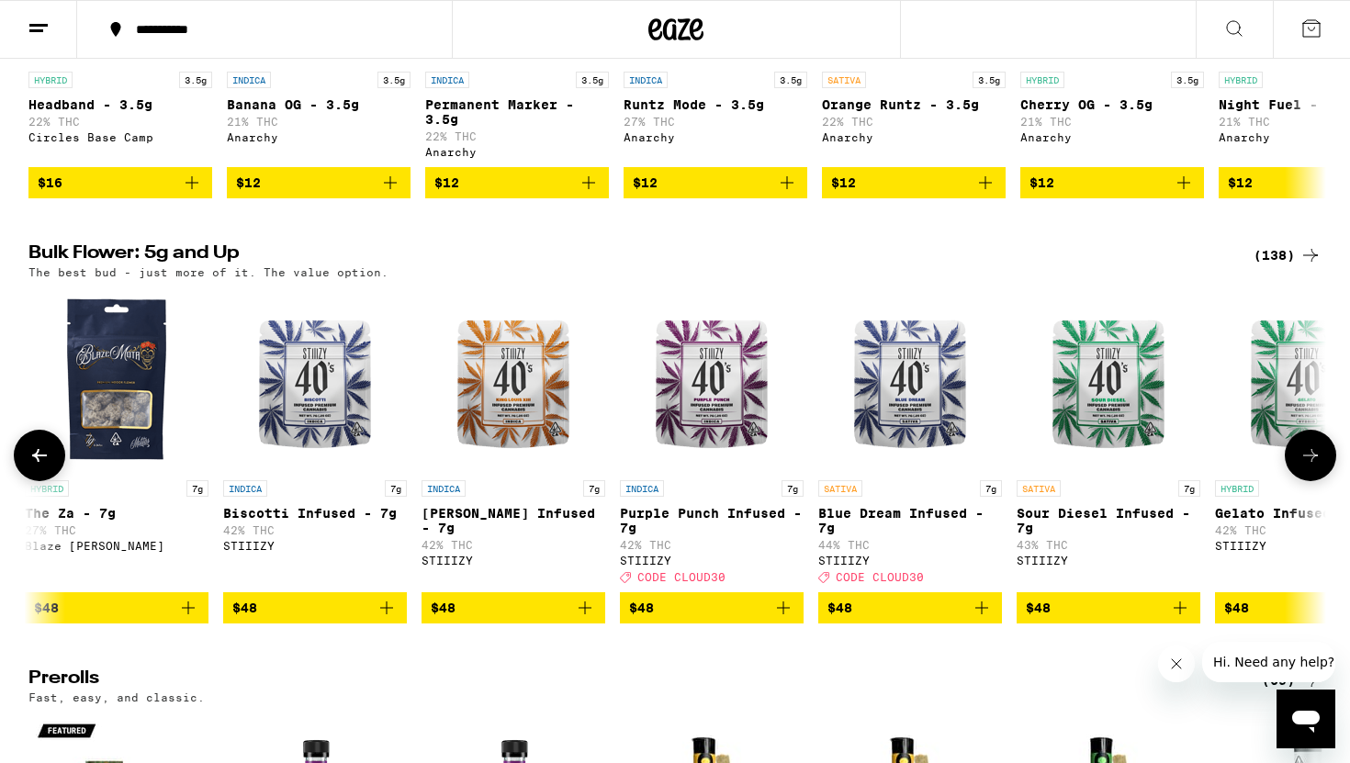
scroll to position [0, 8740]
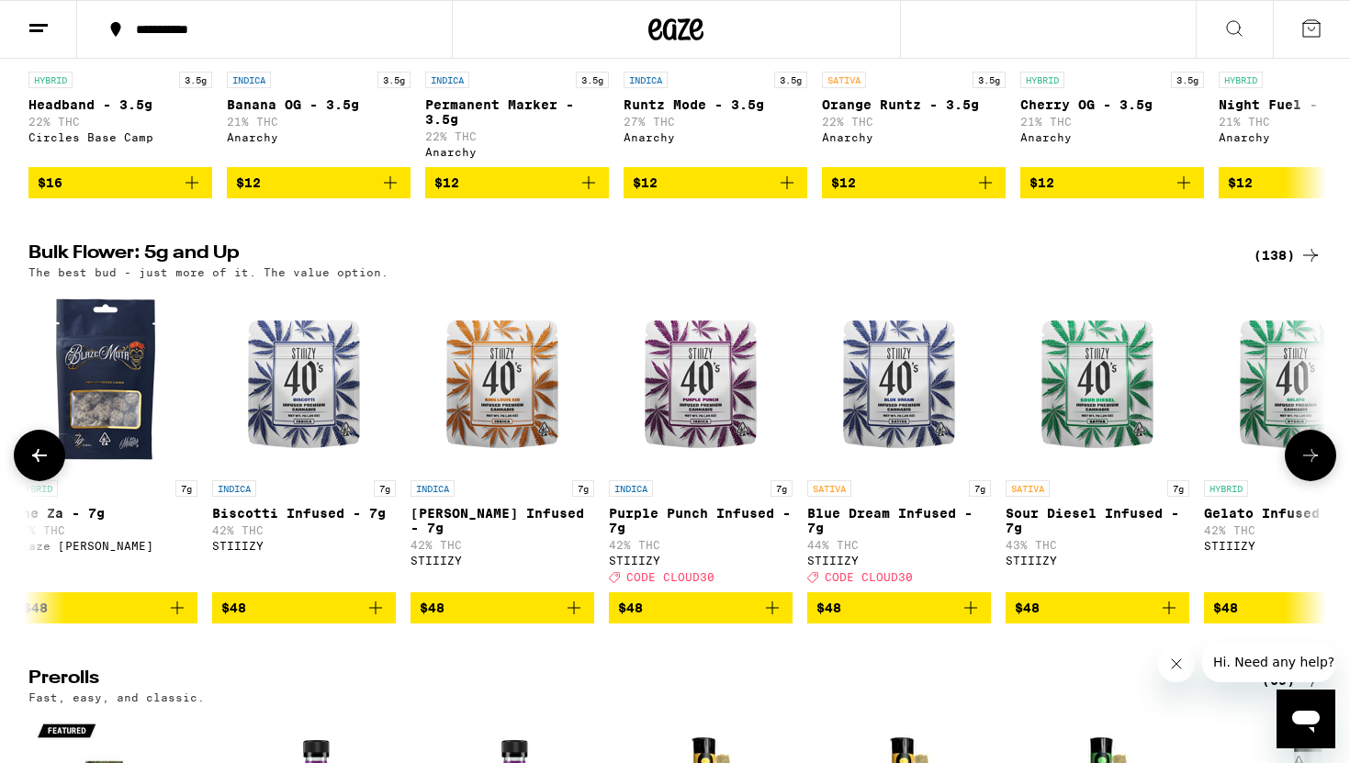
click at [1311, 462] on icon at bounding box center [1310, 455] width 15 height 13
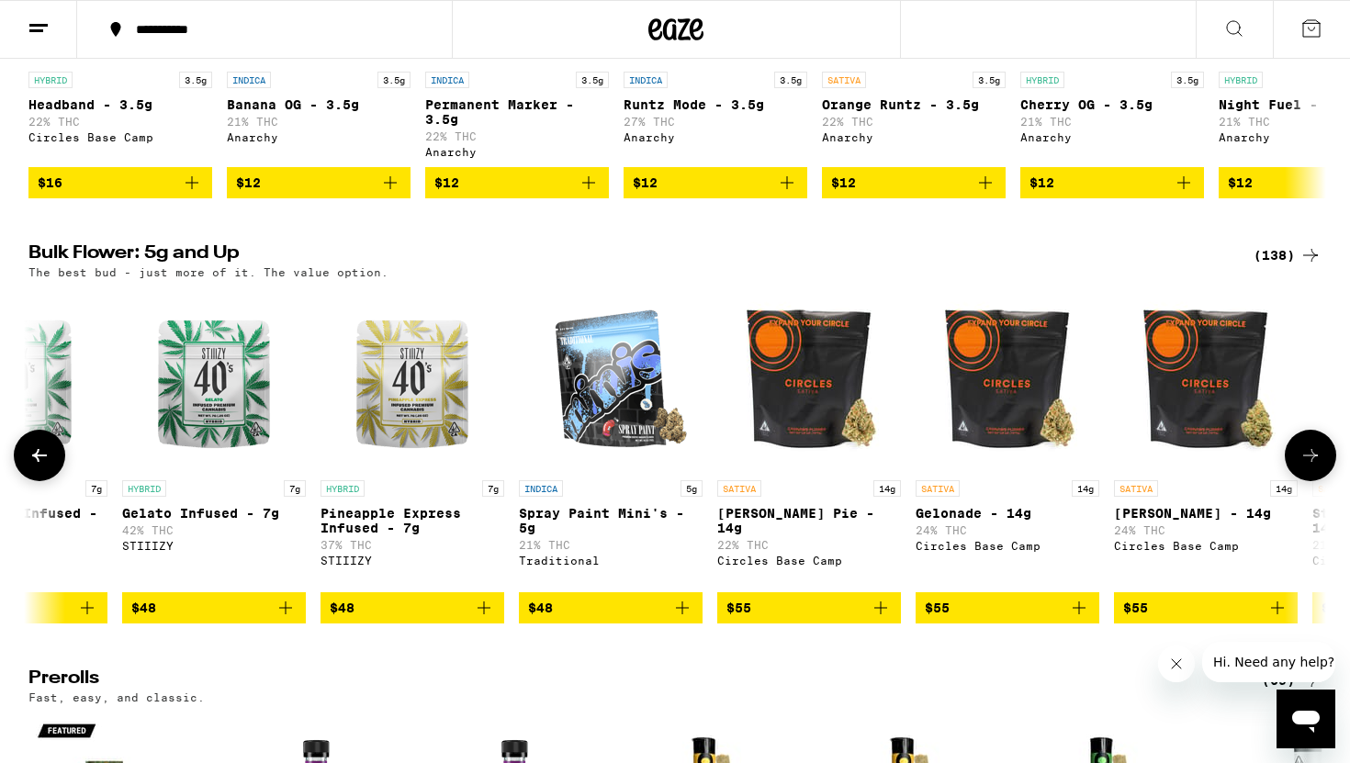
scroll to position [0, 9833]
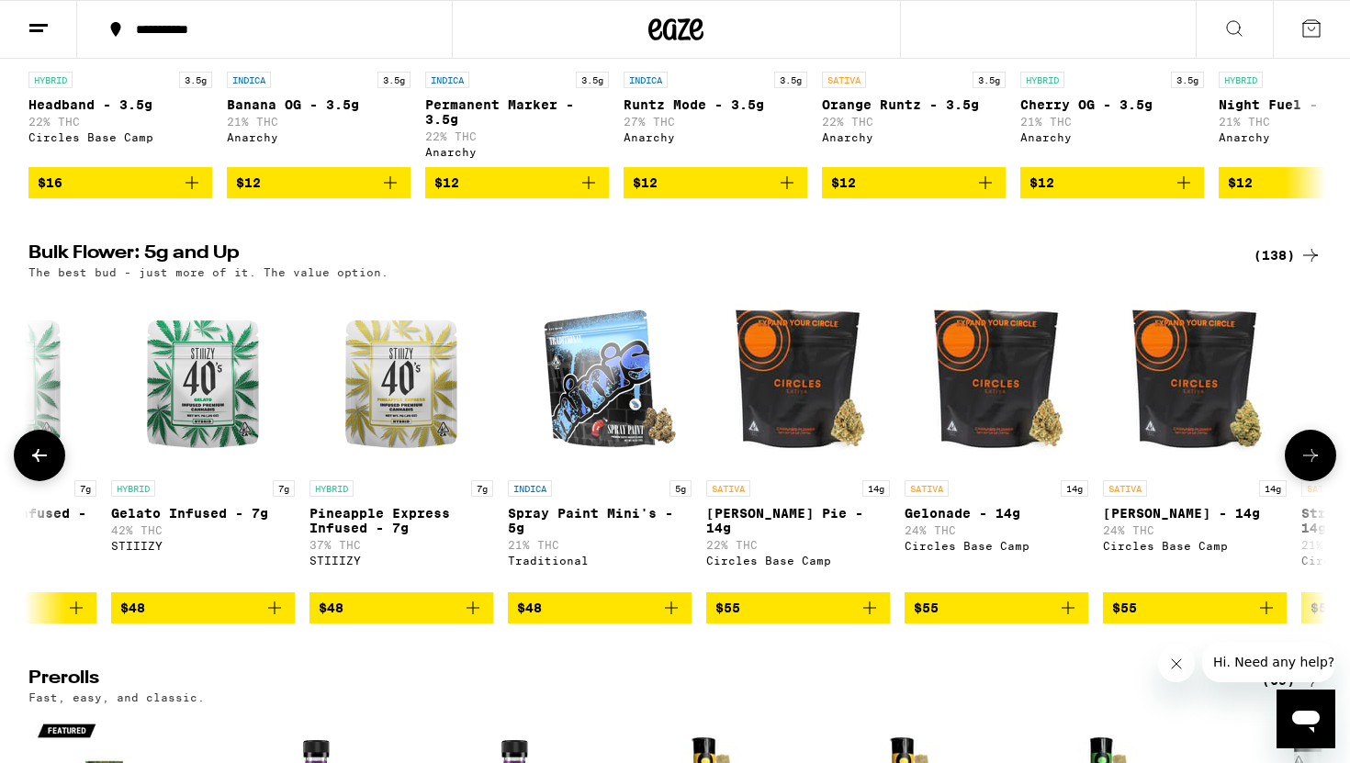
click at [43, 466] on icon at bounding box center [39, 455] width 22 height 22
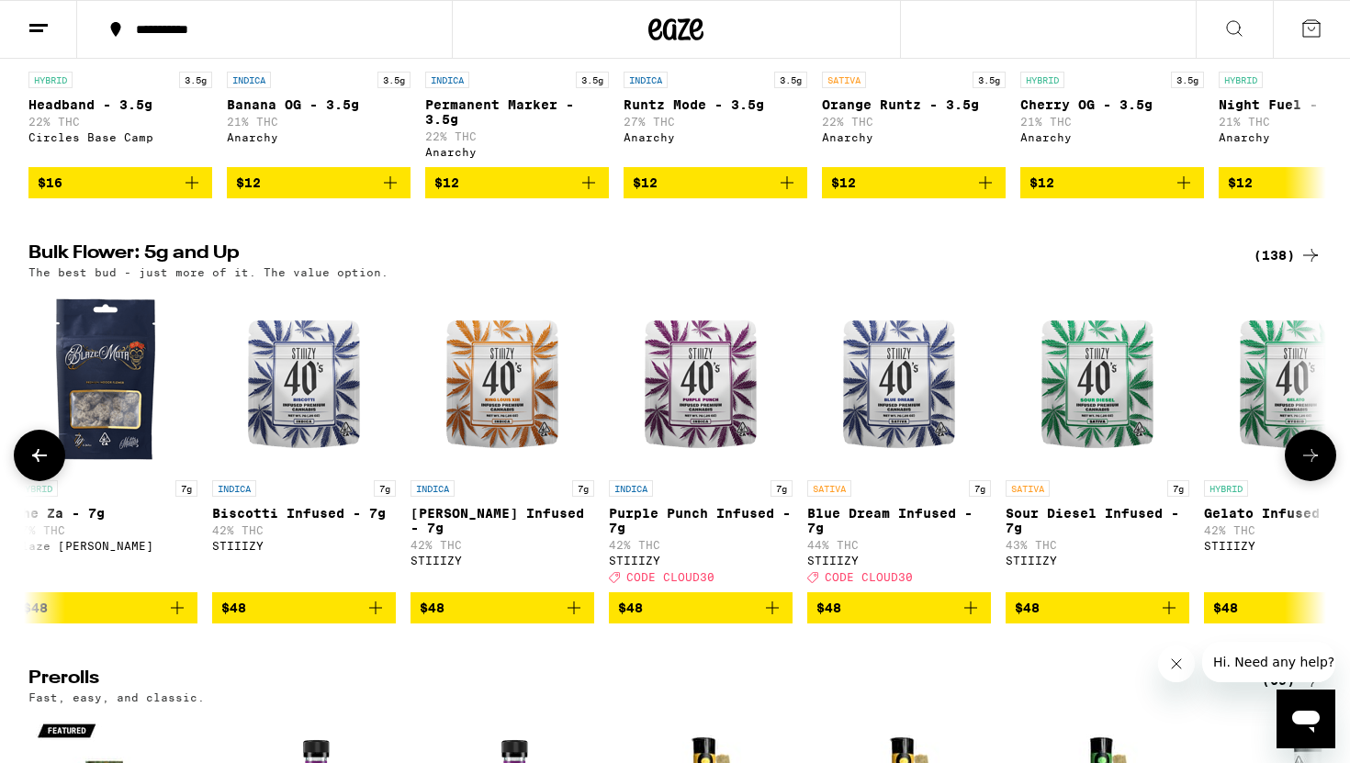
click at [43, 466] on icon at bounding box center [39, 455] width 22 height 22
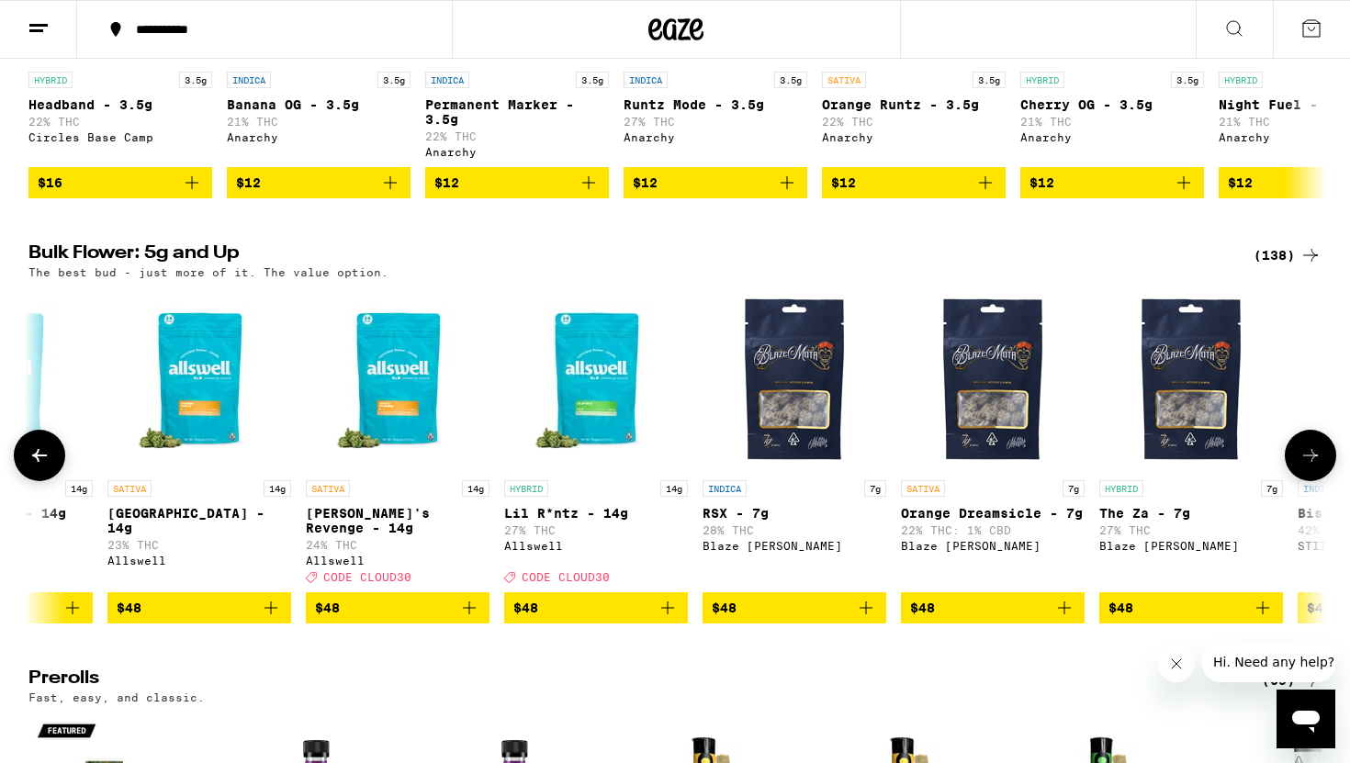
scroll to position [0, 7648]
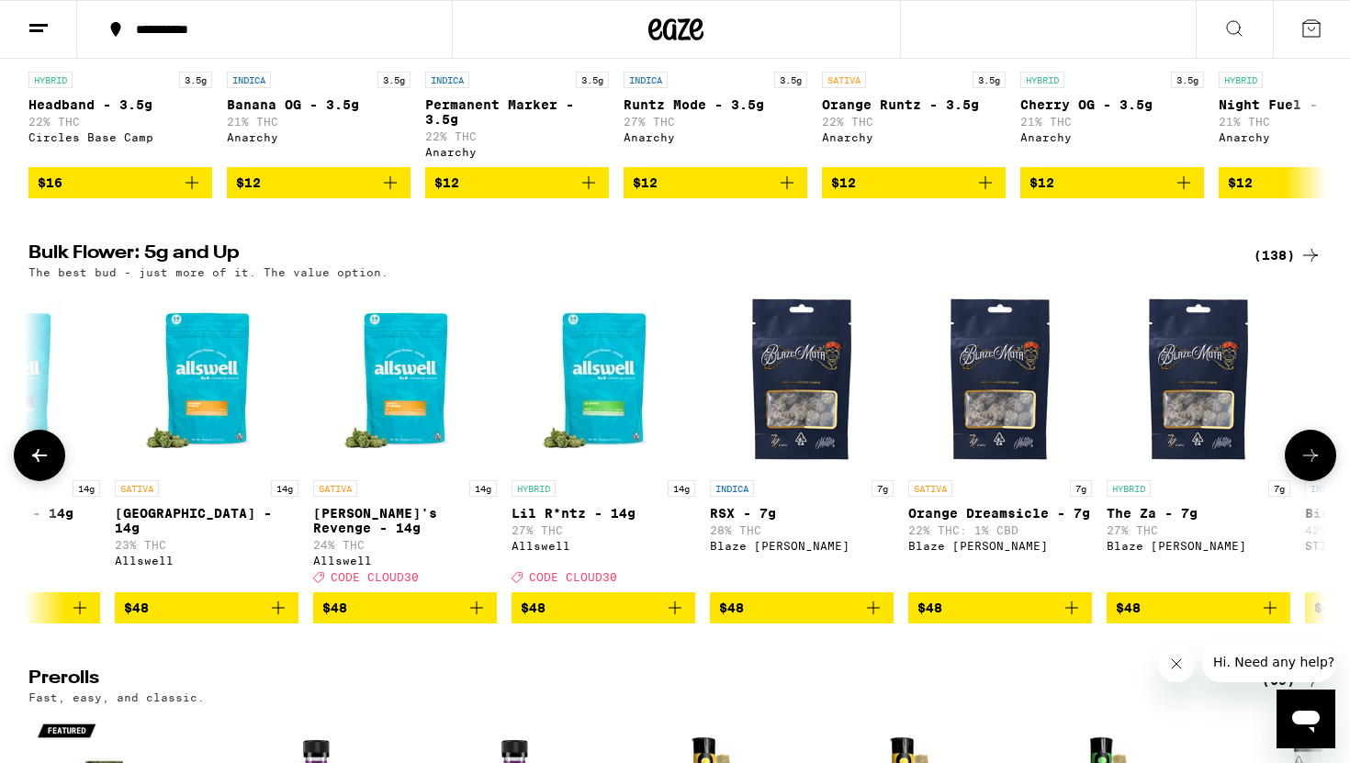
click at [678, 614] on icon "Add to bag" at bounding box center [674, 607] width 13 height 13
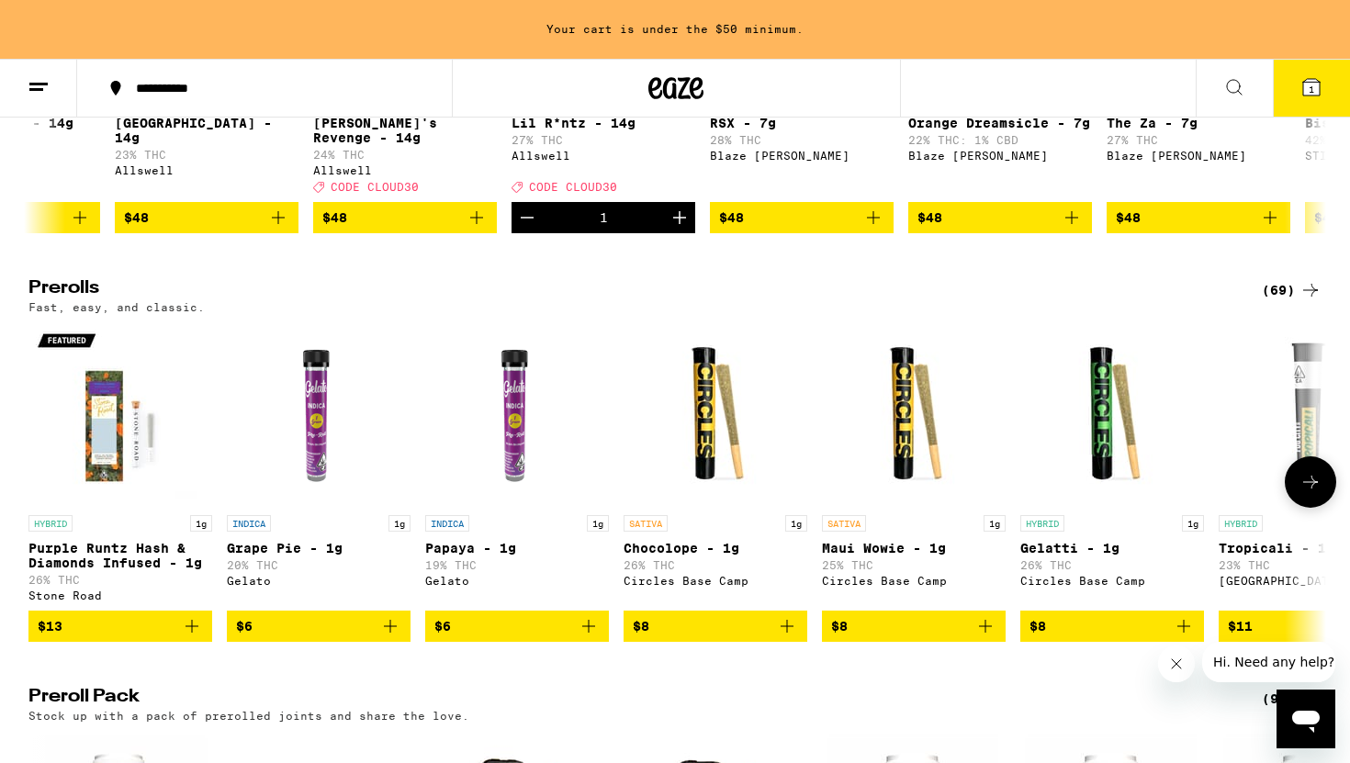
scroll to position [867, 0]
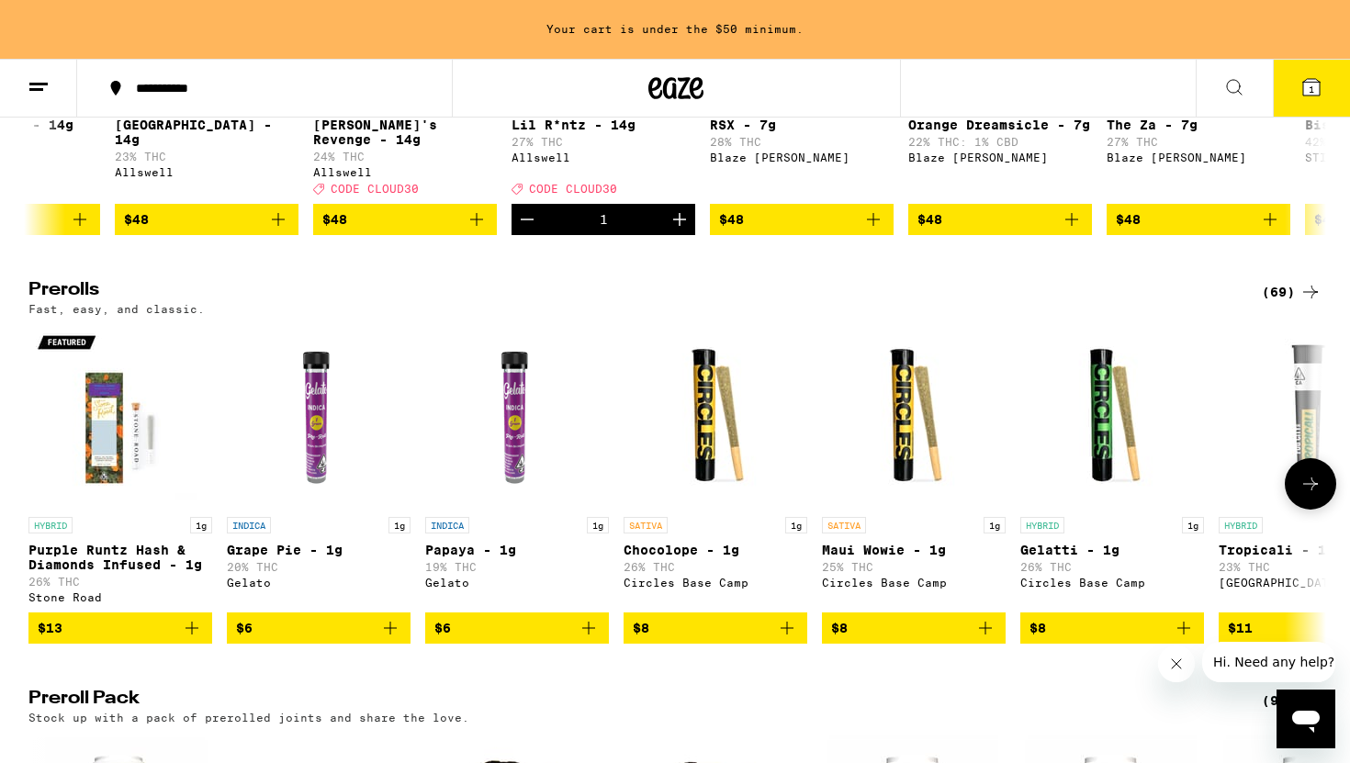
click at [1071, 639] on span "$8" at bounding box center [1111, 628] width 165 height 22
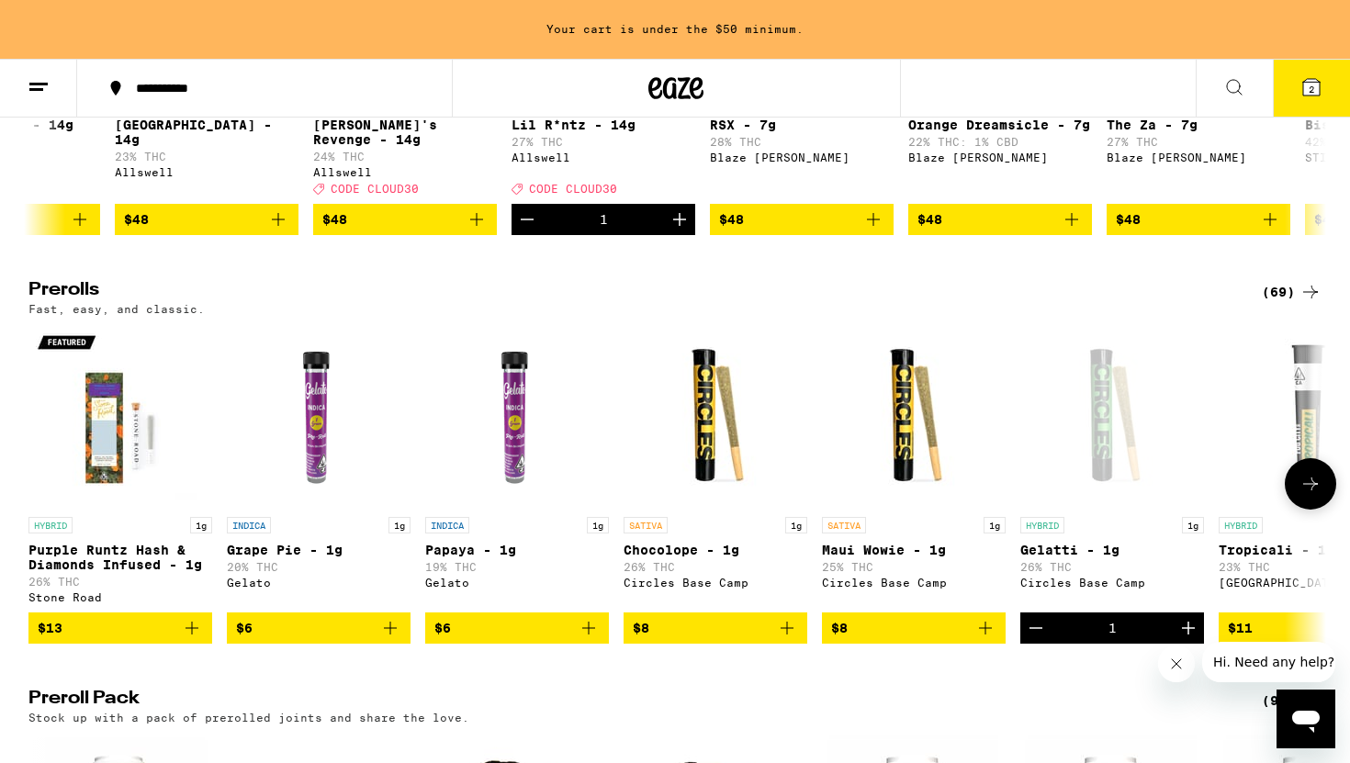
scroll to position [808, 0]
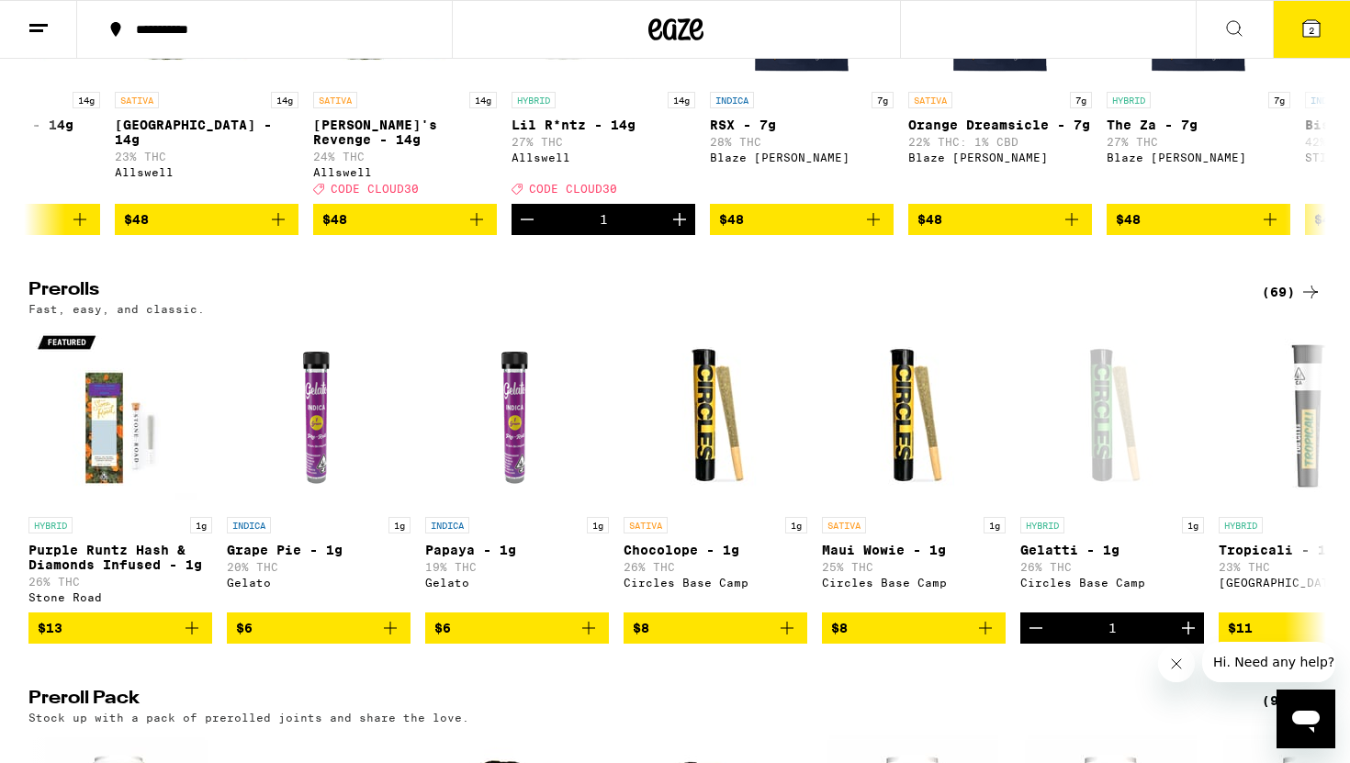
click at [1292, 19] on button "2" at bounding box center [1310, 29] width 77 height 57
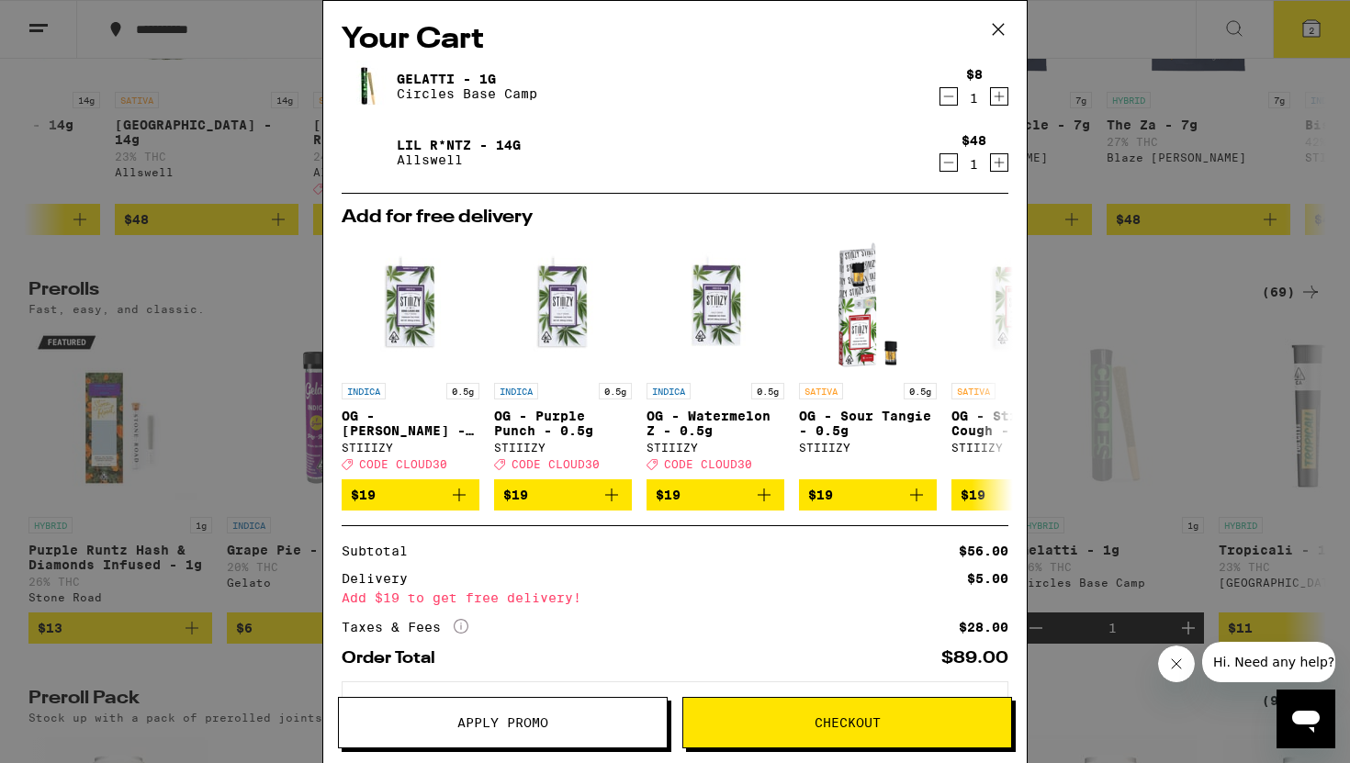
scroll to position [84, 0]
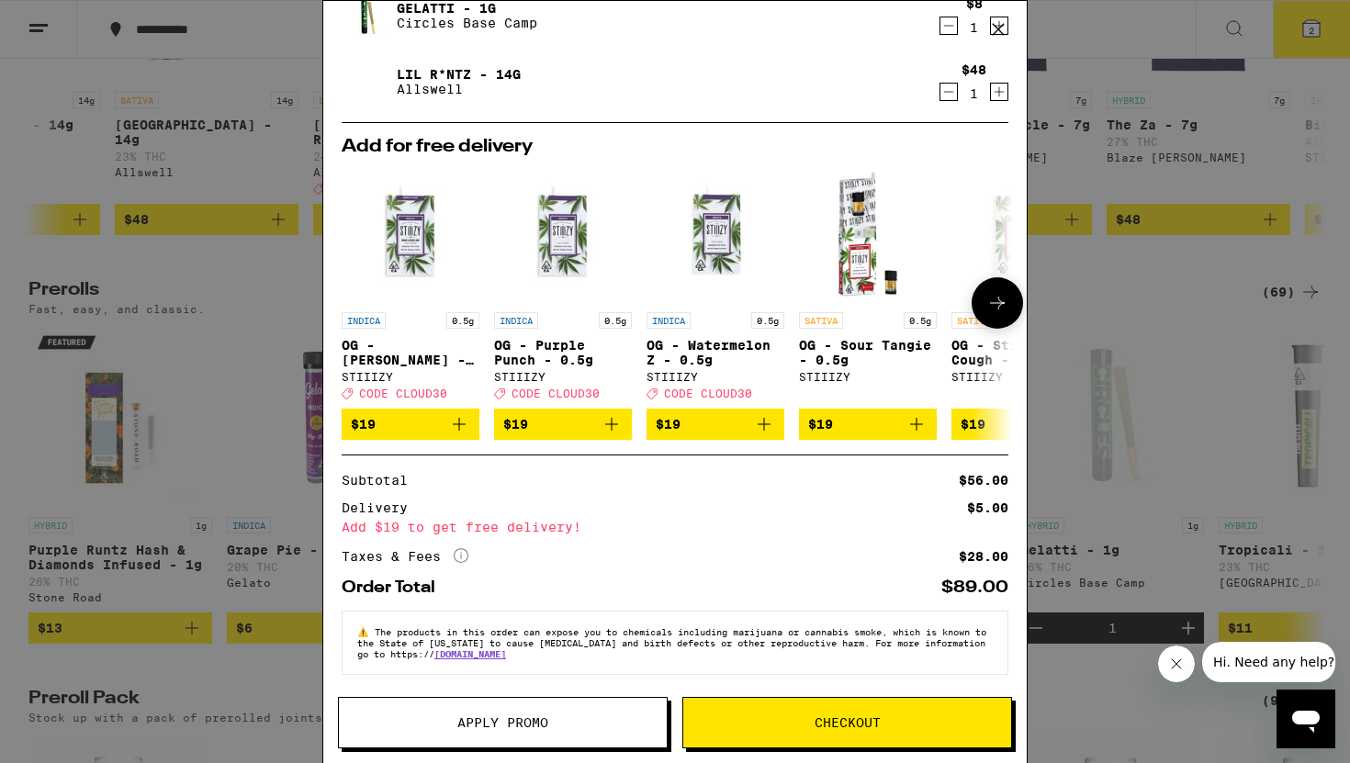
click at [996, 297] on icon at bounding box center [997, 303] width 15 height 13
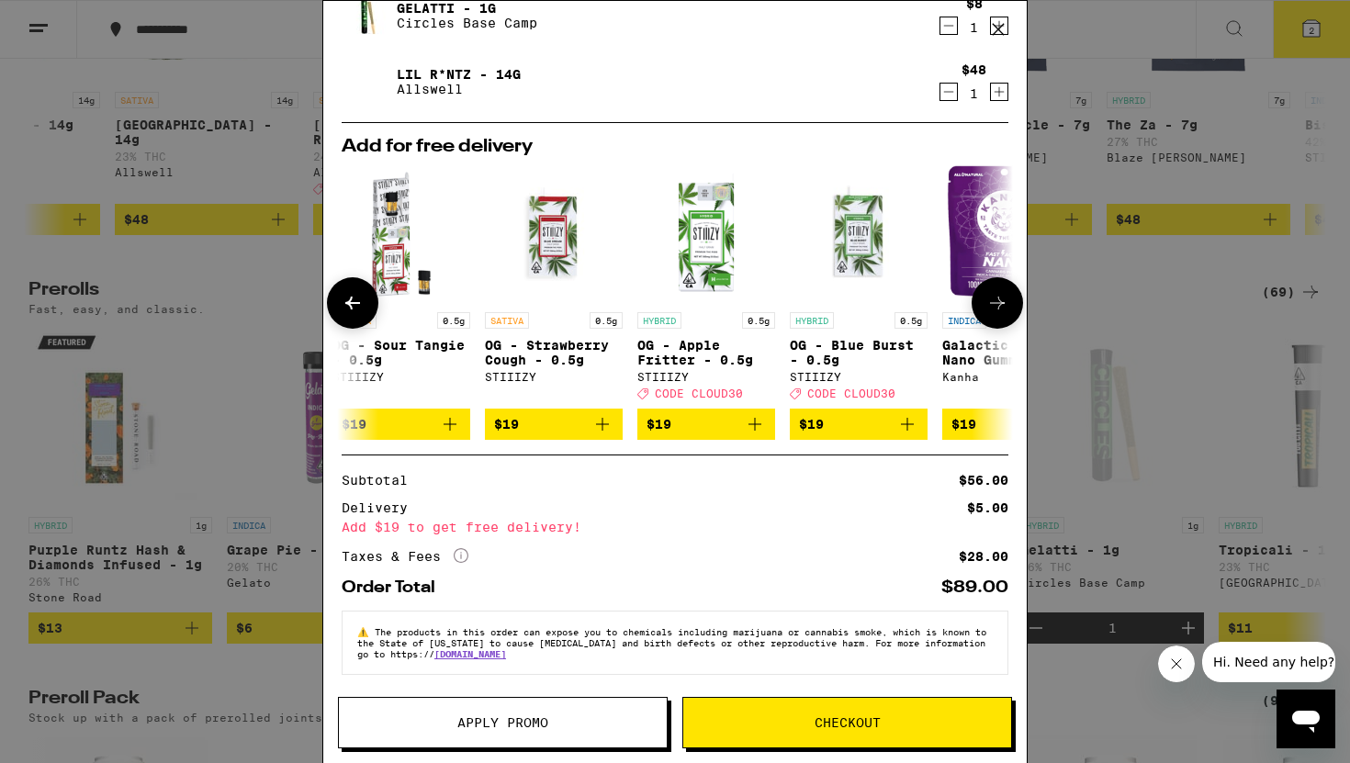
click at [996, 297] on icon at bounding box center [997, 303] width 15 height 13
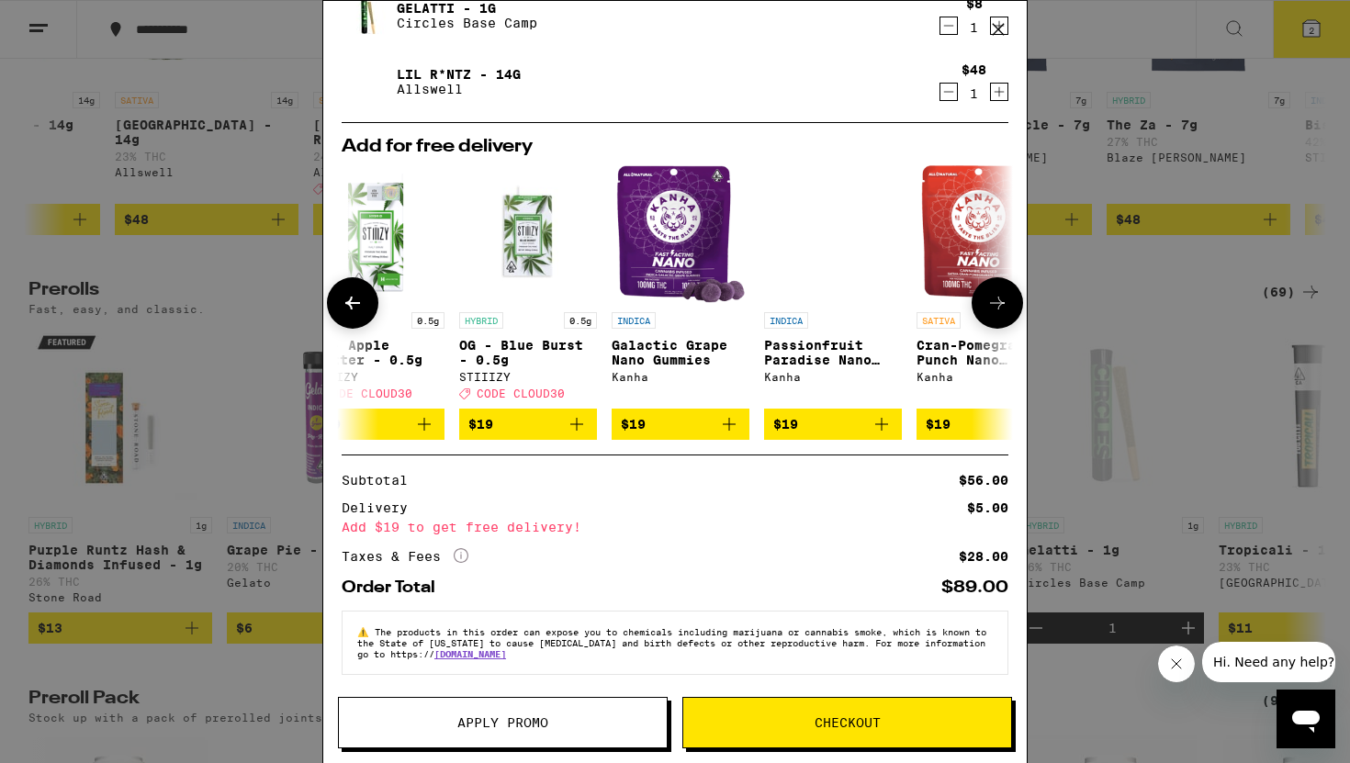
scroll to position [0, 857]
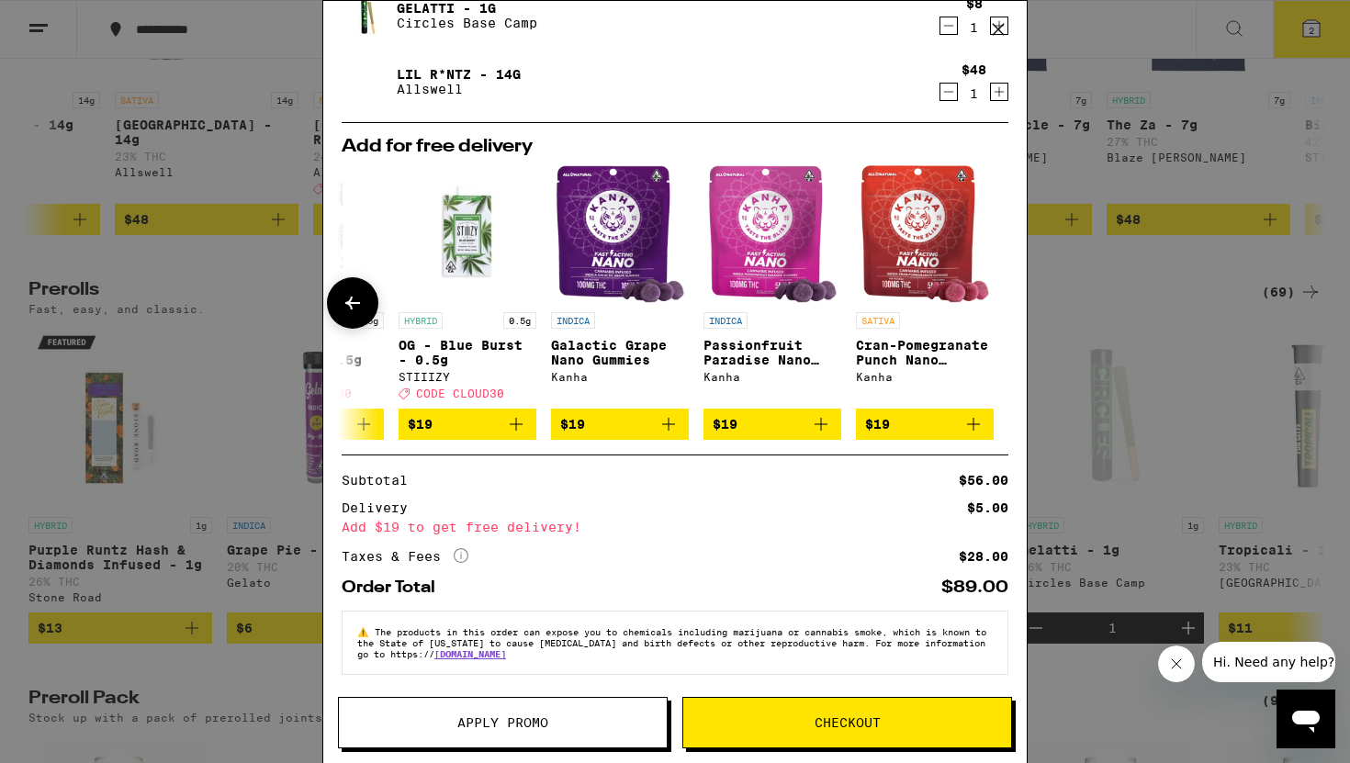
click at [967, 421] on icon "Add to bag" at bounding box center [973, 424] width 22 height 22
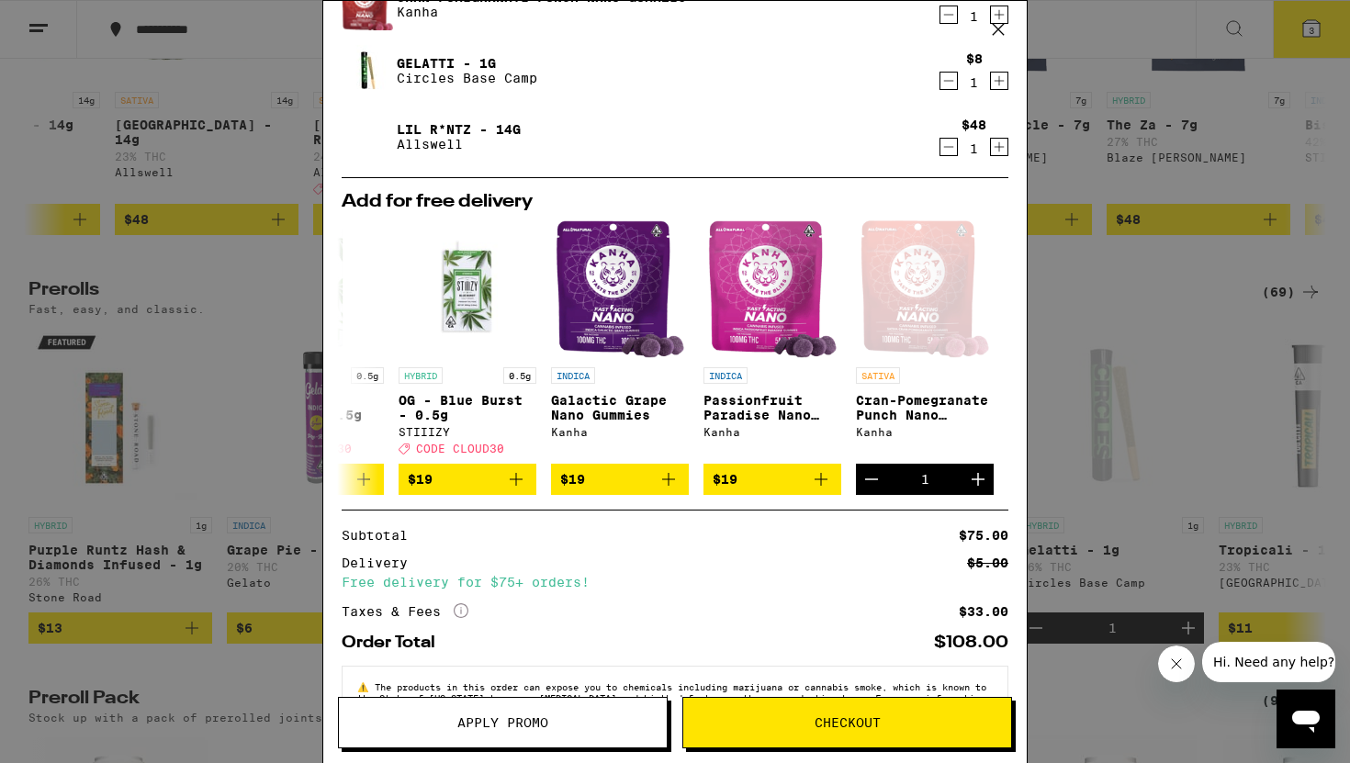
scroll to position [150, 0]
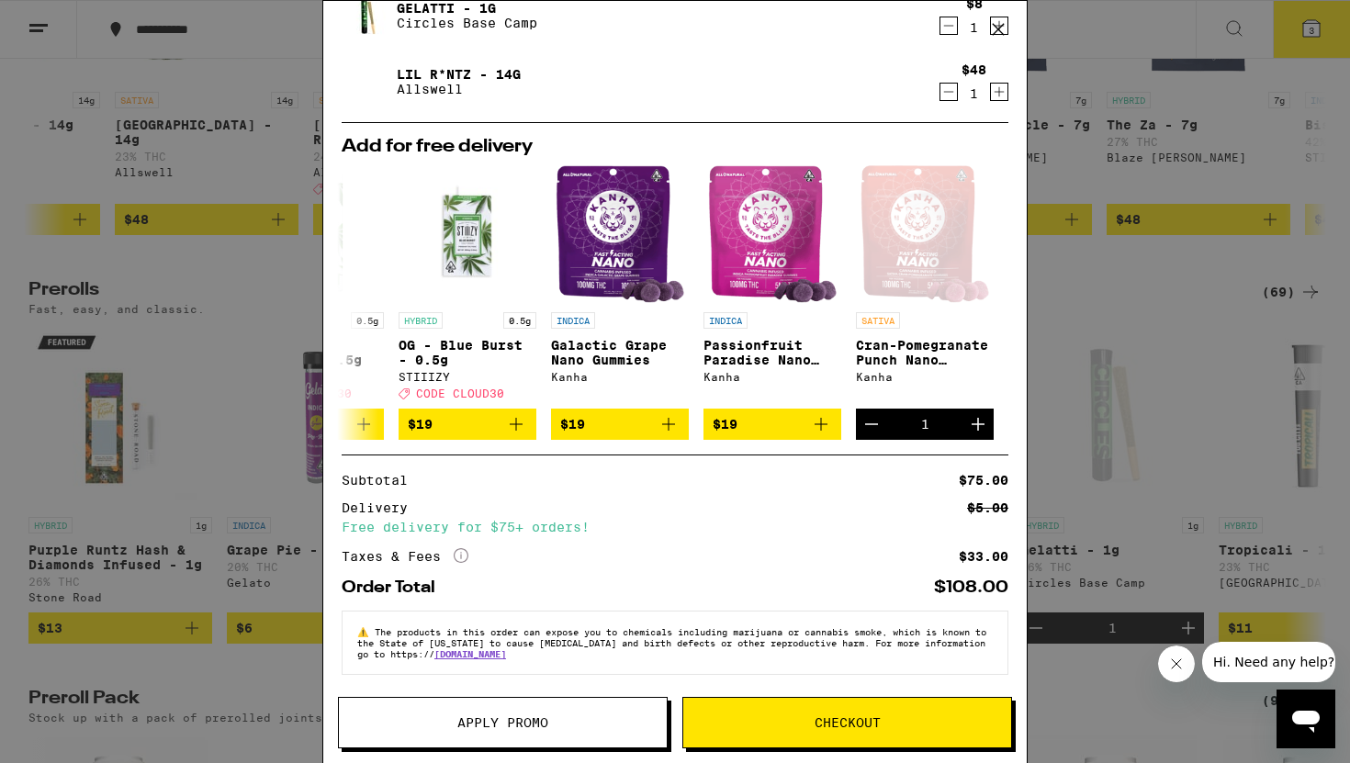
click at [654, 732] on button "Apply Promo" at bounding box center [503, 722] width 330 height 51
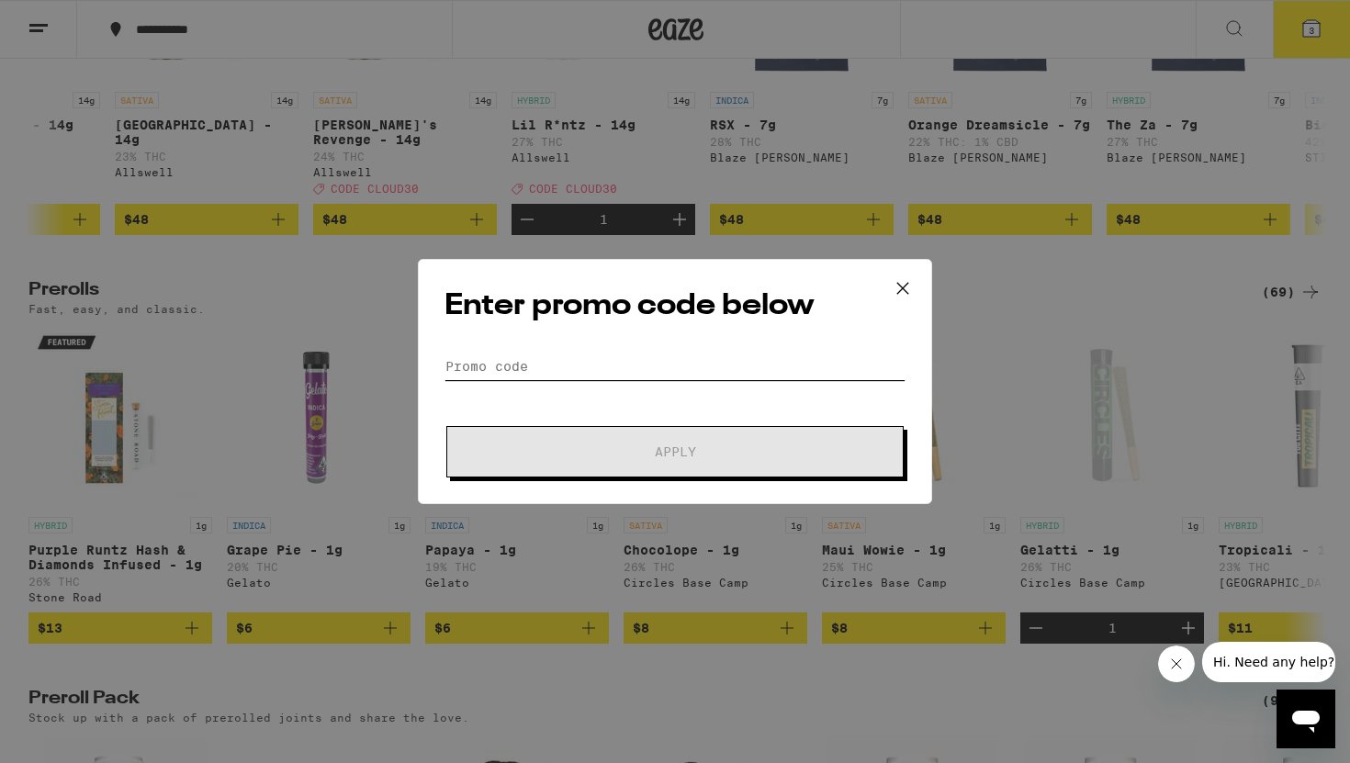
click at [704, 372] on input "Promo Code" at bounding box center [674, 367] width 461 height 28
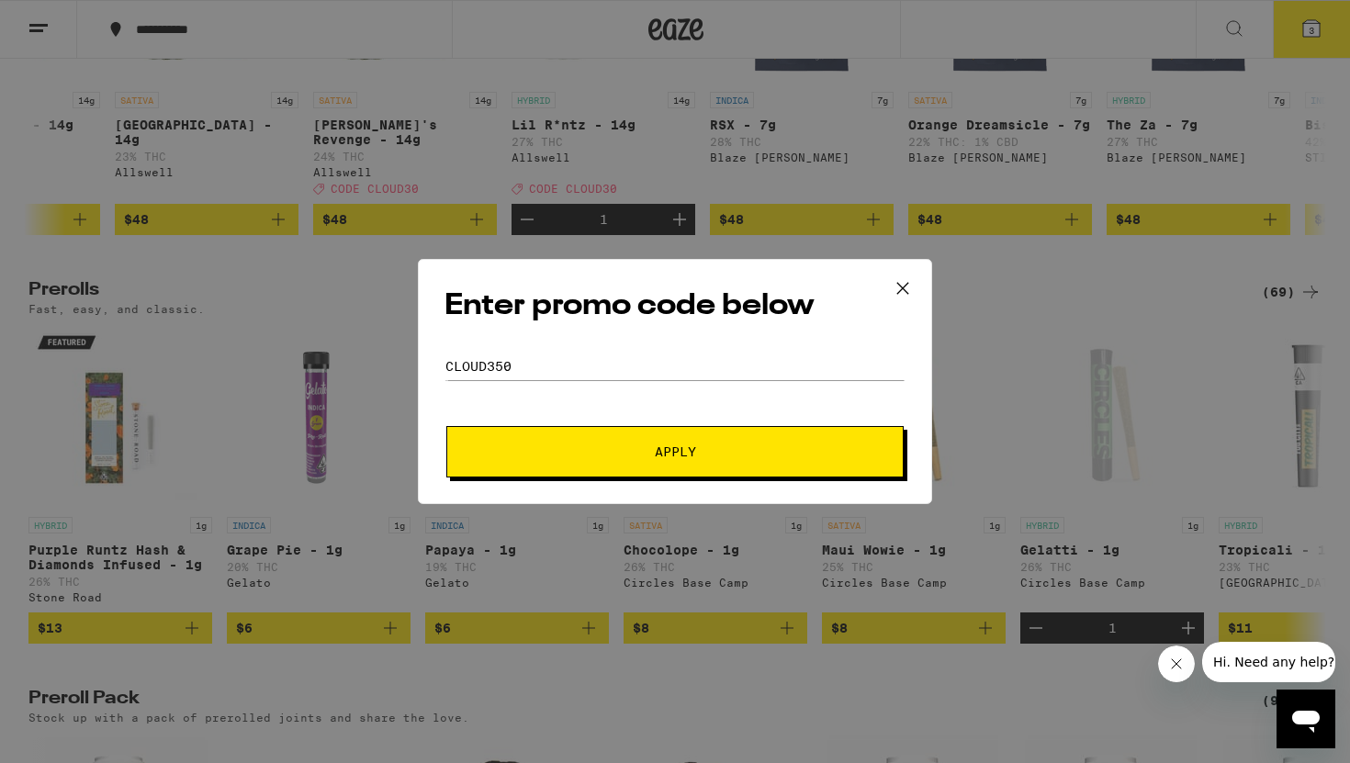
click at [695, 452] on span "Apply" at bounding box center [675, 451] width 41 height 13
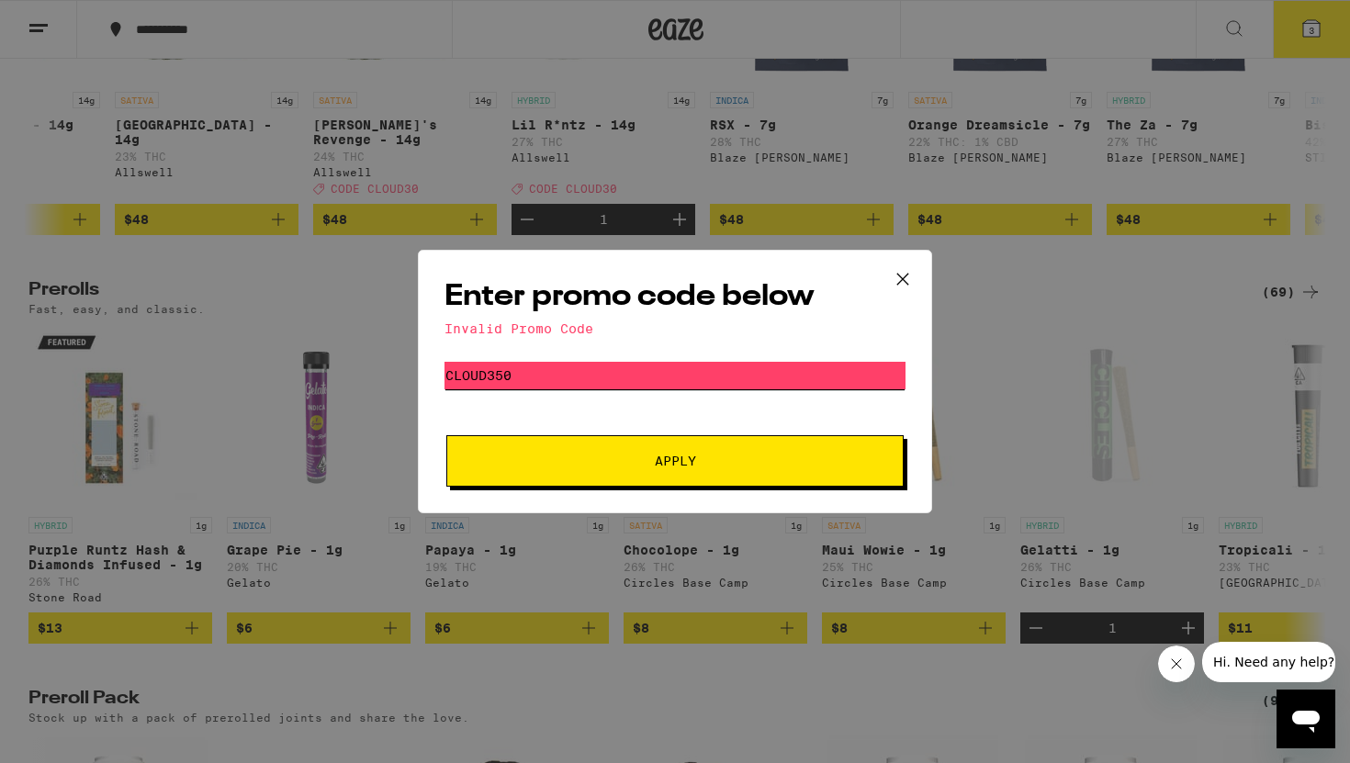
click at [676, 386] on input "cloud350" at bounding box center [674, 376] width 461 height 28
type input "cloud30"
click at [653, 476] on button "Apply" at bounding box center [674, 460] width 457 height 51
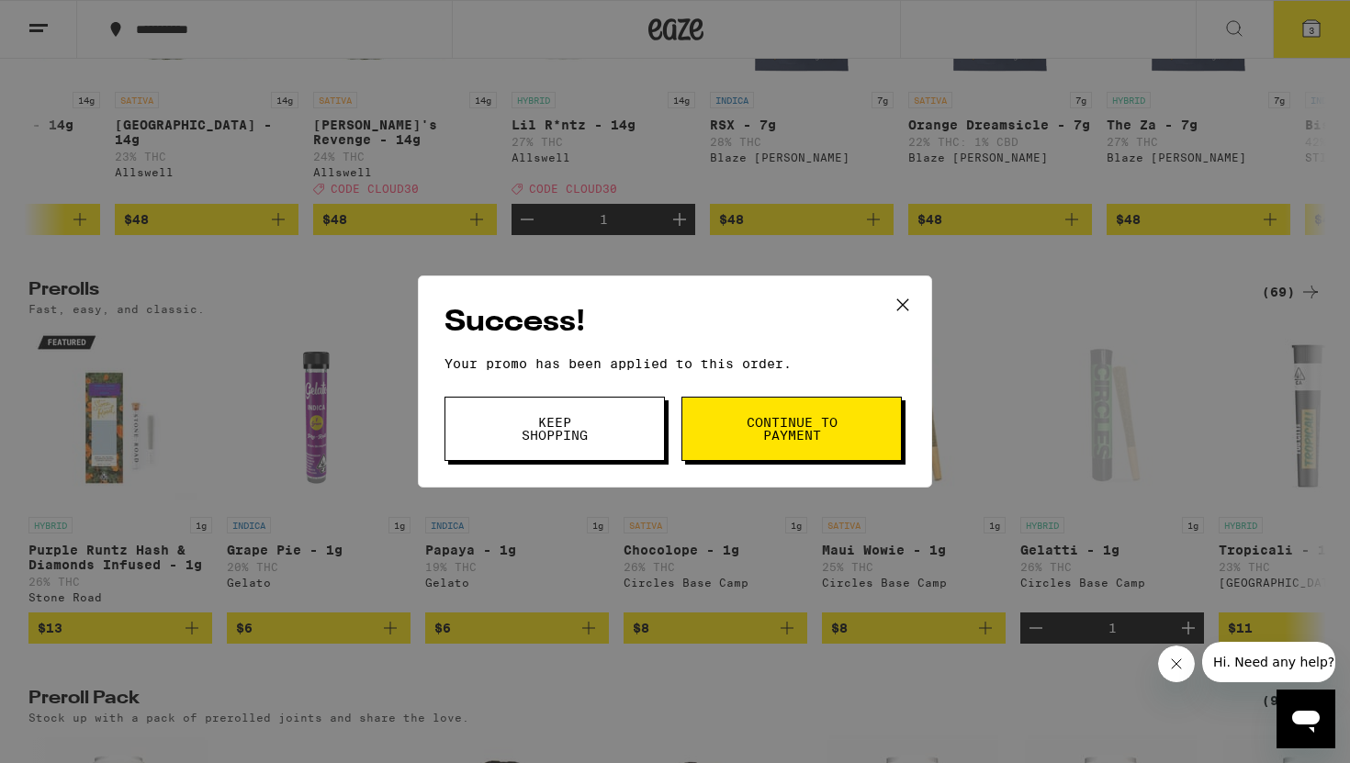
click at [727, 432] on button "Continue to payment" at bounding box center [791, 429] width 220 height 64
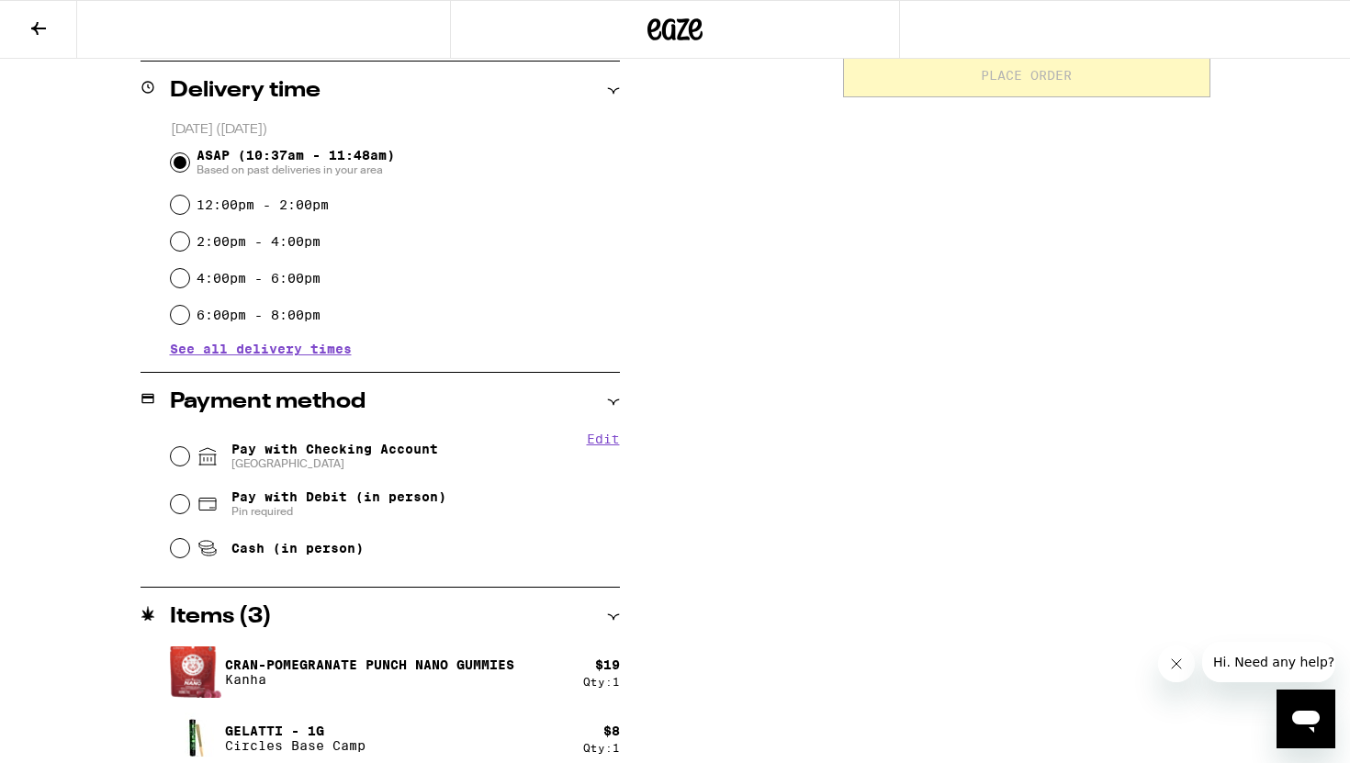
scroll to position [517, 0]
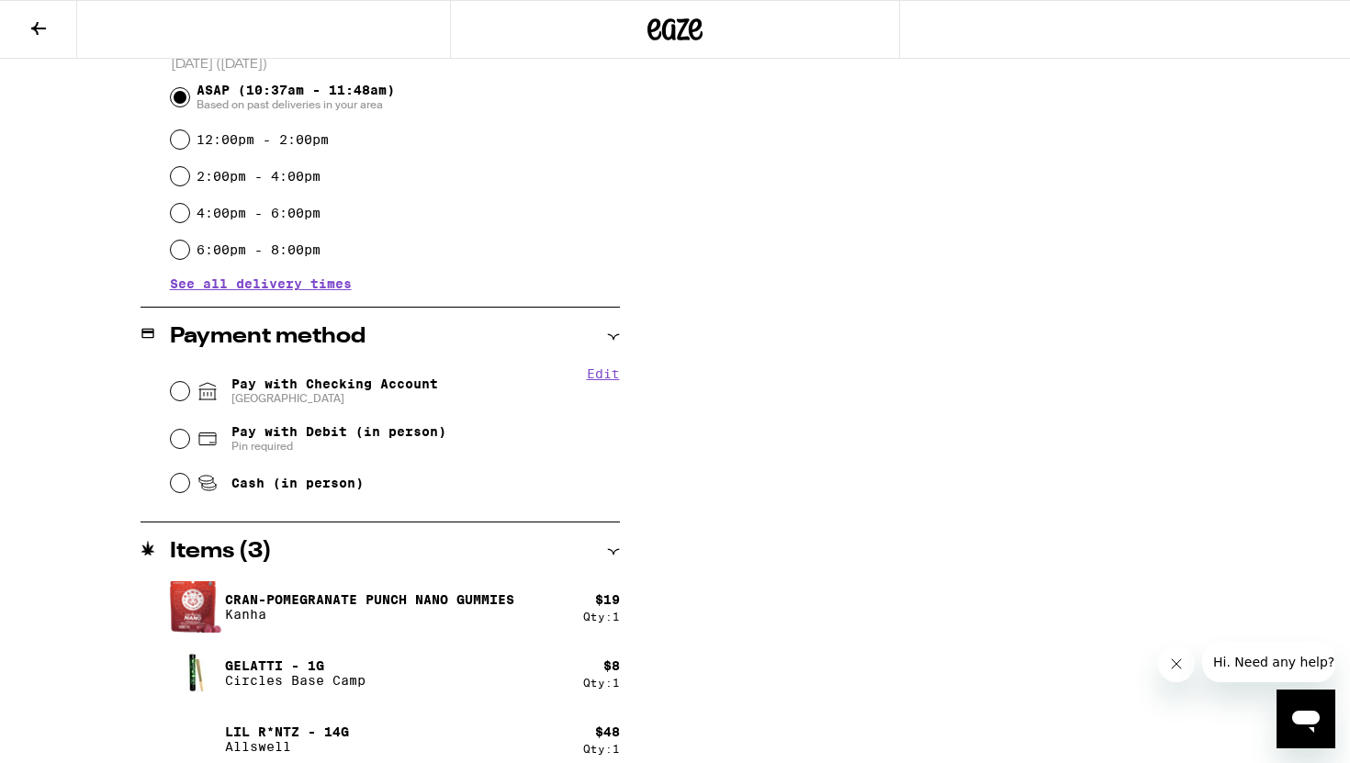
click at [591, 378] on button "Edit" at bounding box center [603, 373] width 33 height 15
click at [611, 374] on button "Done" at bounding box center [603, 373] width 33 height 15
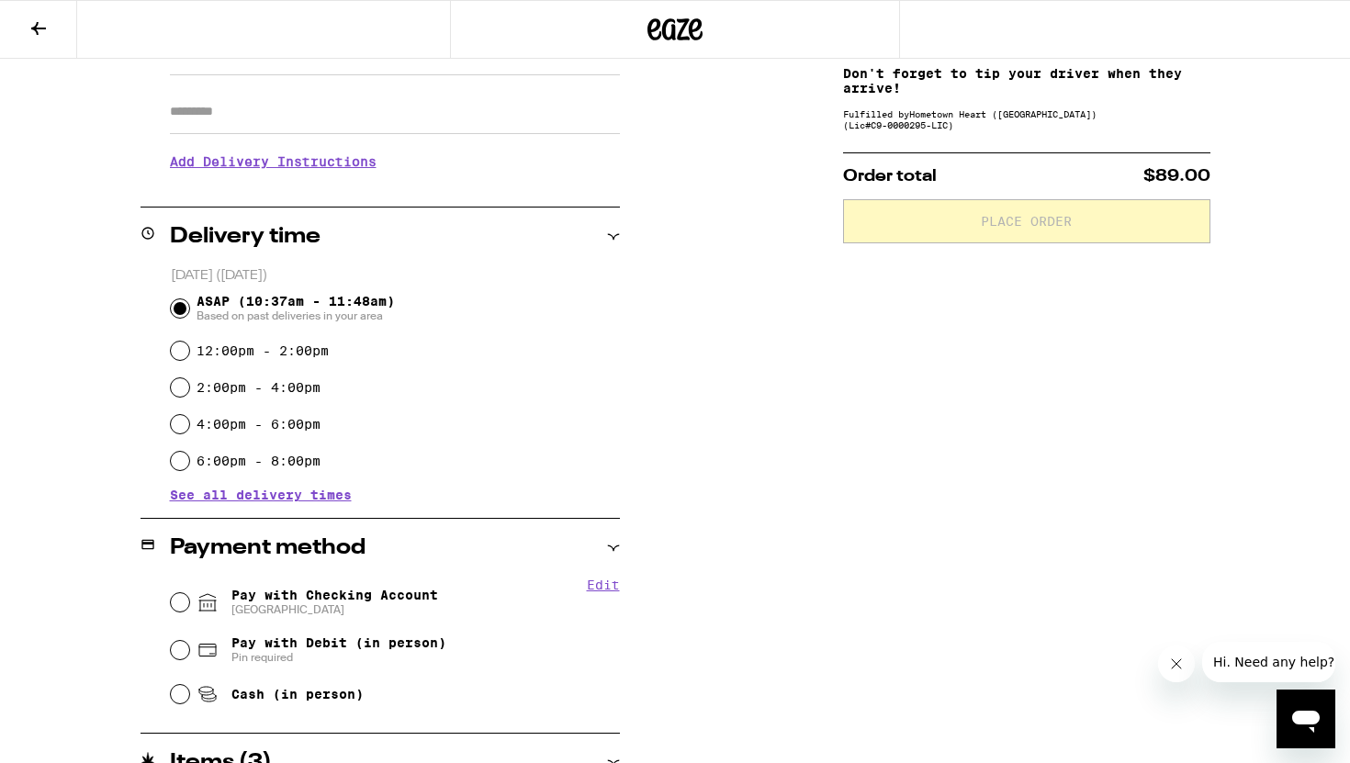
scroll to position [0, 0]
